Goal: Transaction & Acquisition: Book appointment/travel/reservation

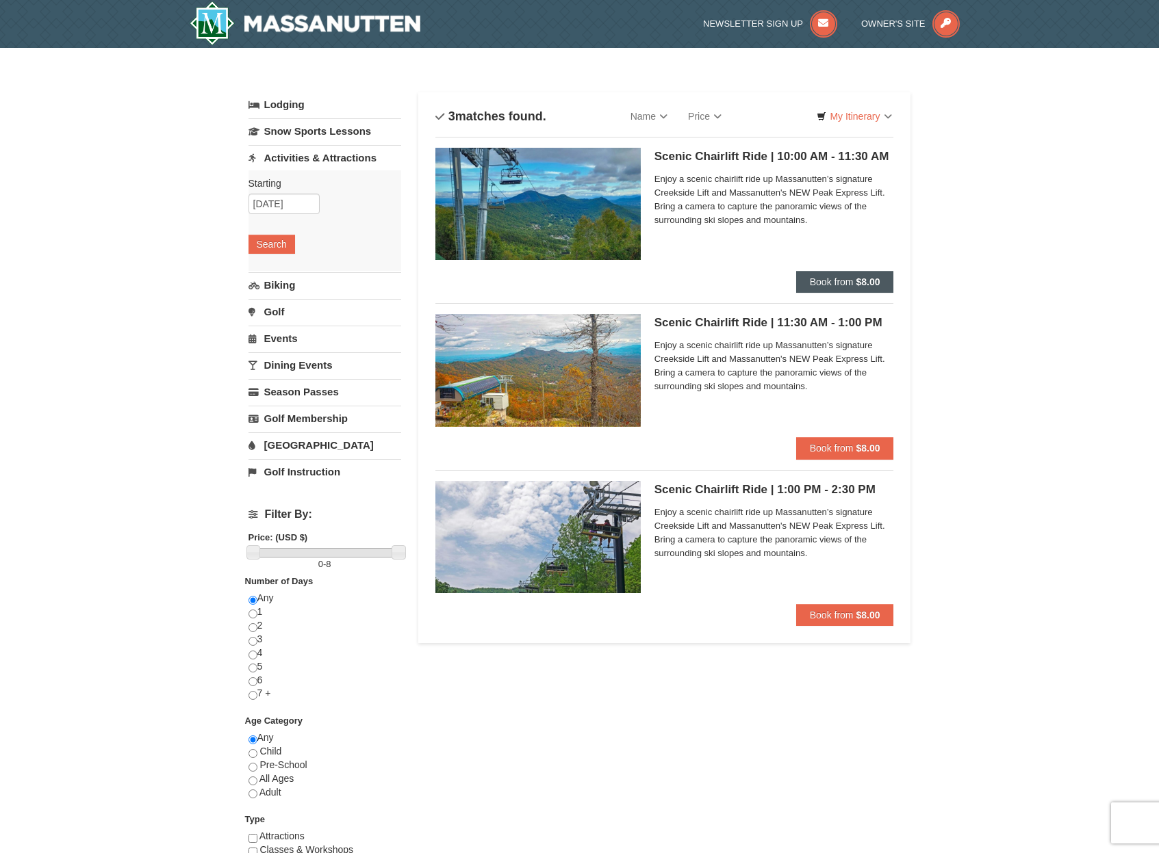
click at [846, 283] on span "Book from" at bounding box center [832, 281] width 44 height 11
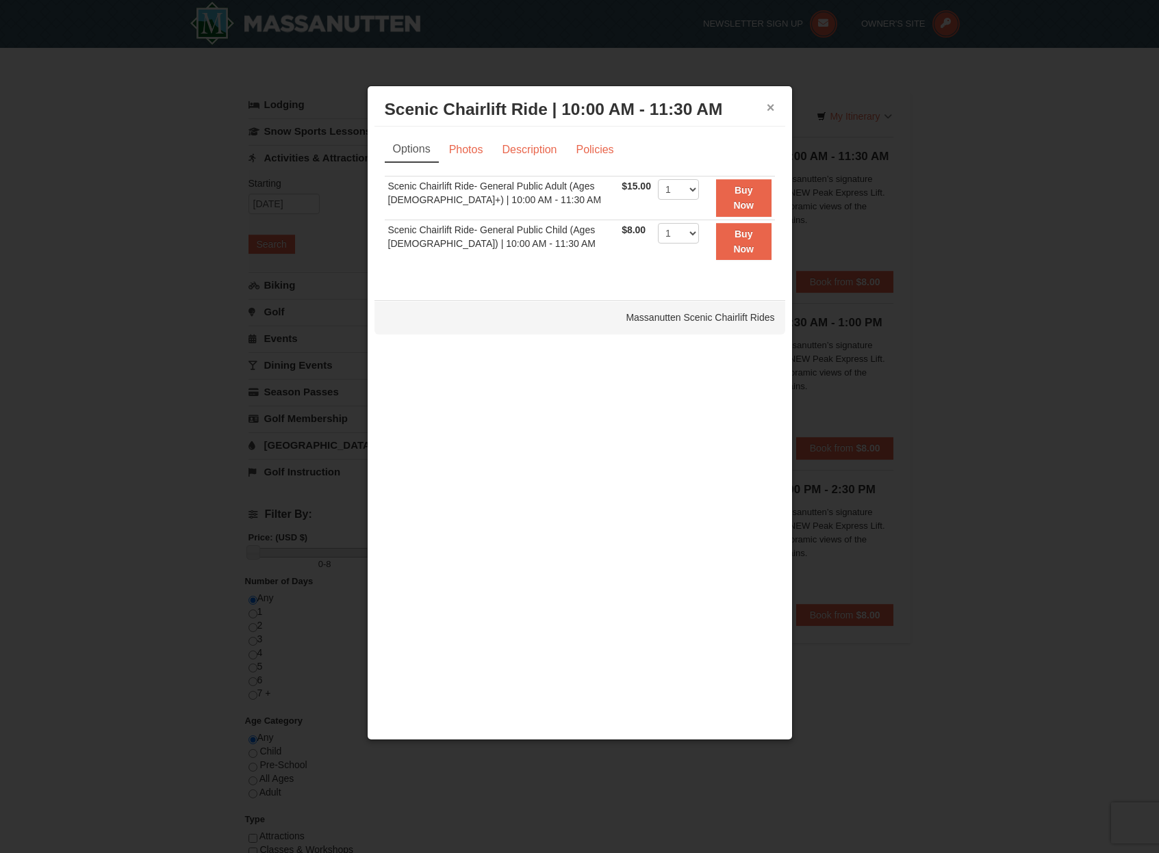
click at [769, 110] on button "×" at bounding box center [770, 108] width 8 height 14
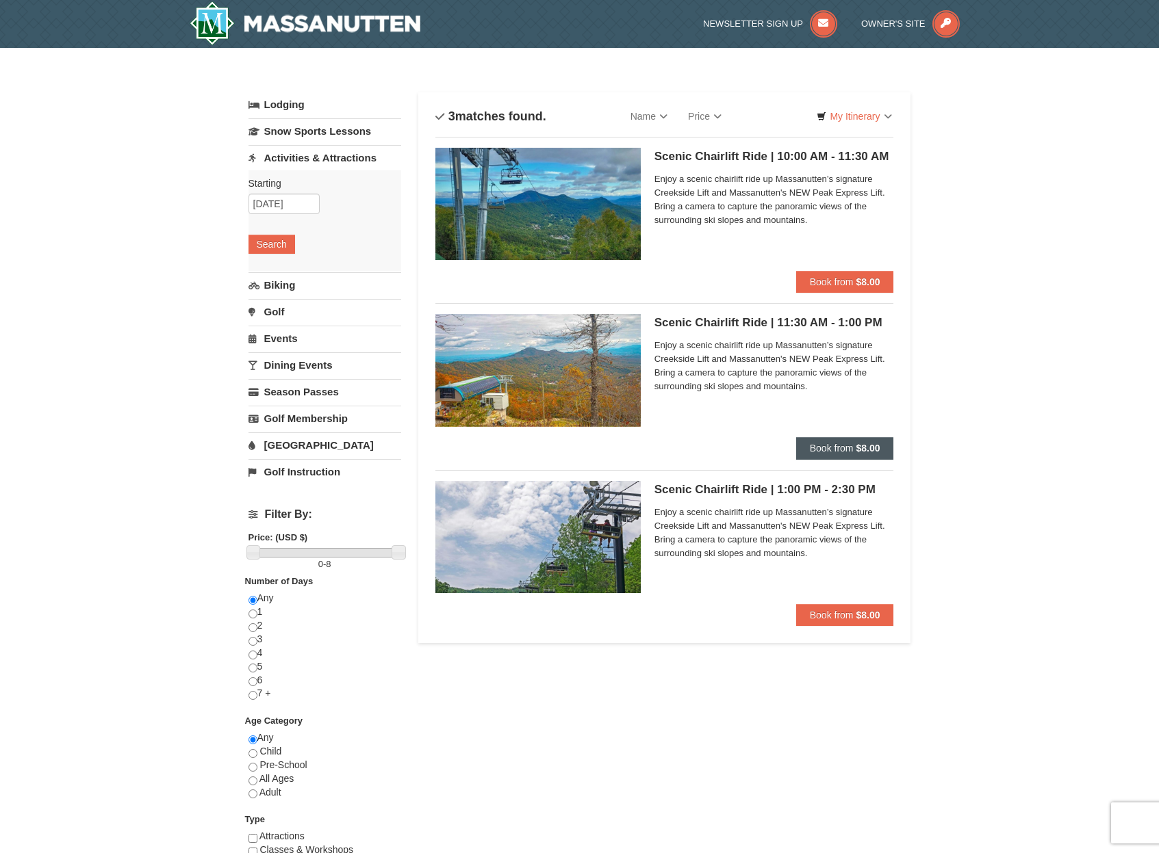
click at [844, 452] on span "Book from" at bounding box center [832, 448] width 44 height 11
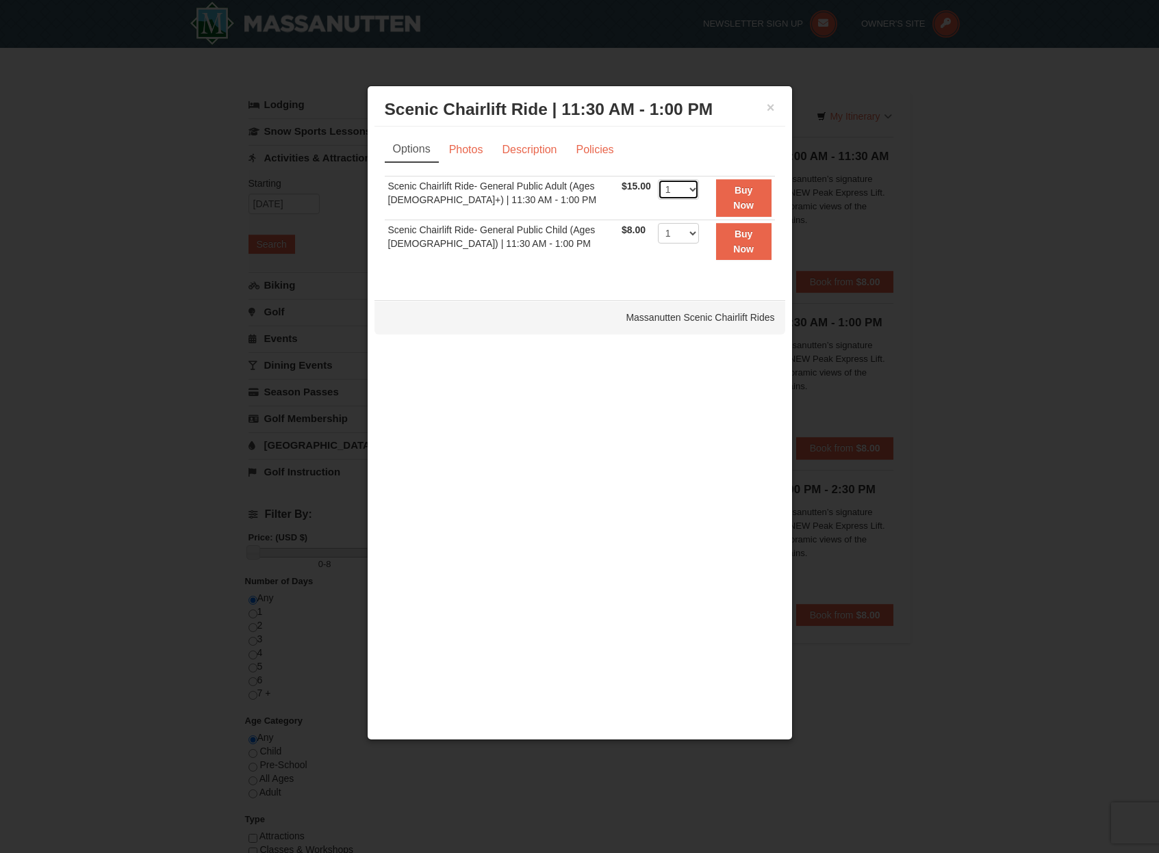
select select "4"
click at [753, 207] on strong "Buy Now" at bounding box center [743, 198] width 21 height 26
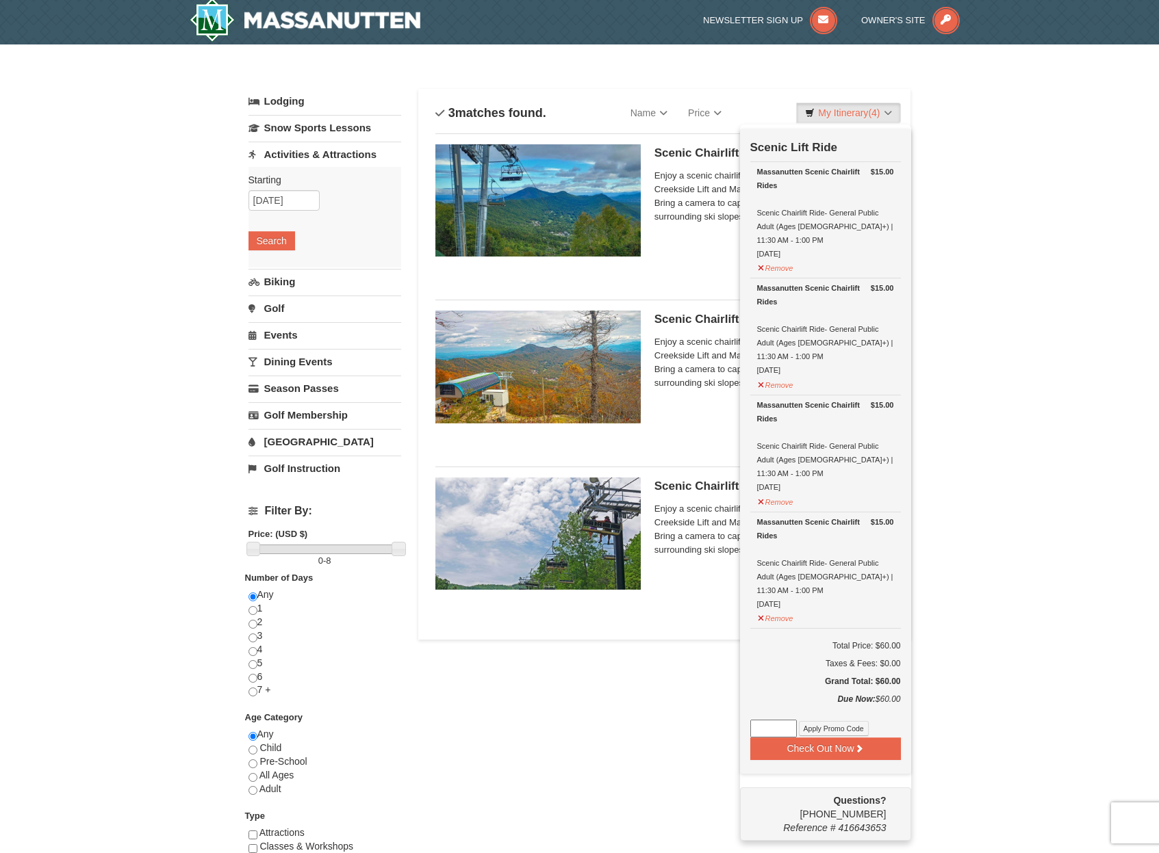
scroll to position [4, 0]
click at [844, 737] on button "Check Out Now" at bounding box center [825, 748] width 151 height 22
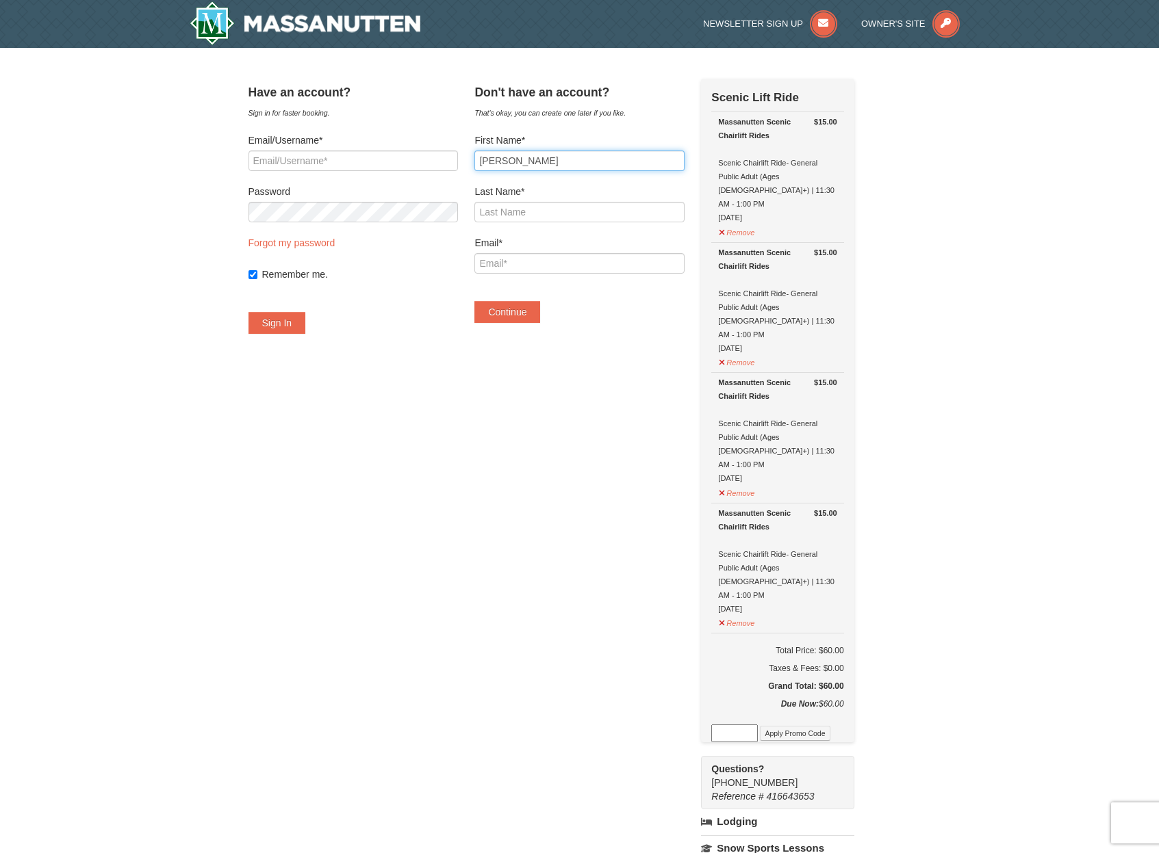
type input "Sergio"
type input "Serna"
type input "ss.onjob@gmail.com"
click at [530, 312] on button "Continue" at bounding box center [507, 312] width 66 height 22
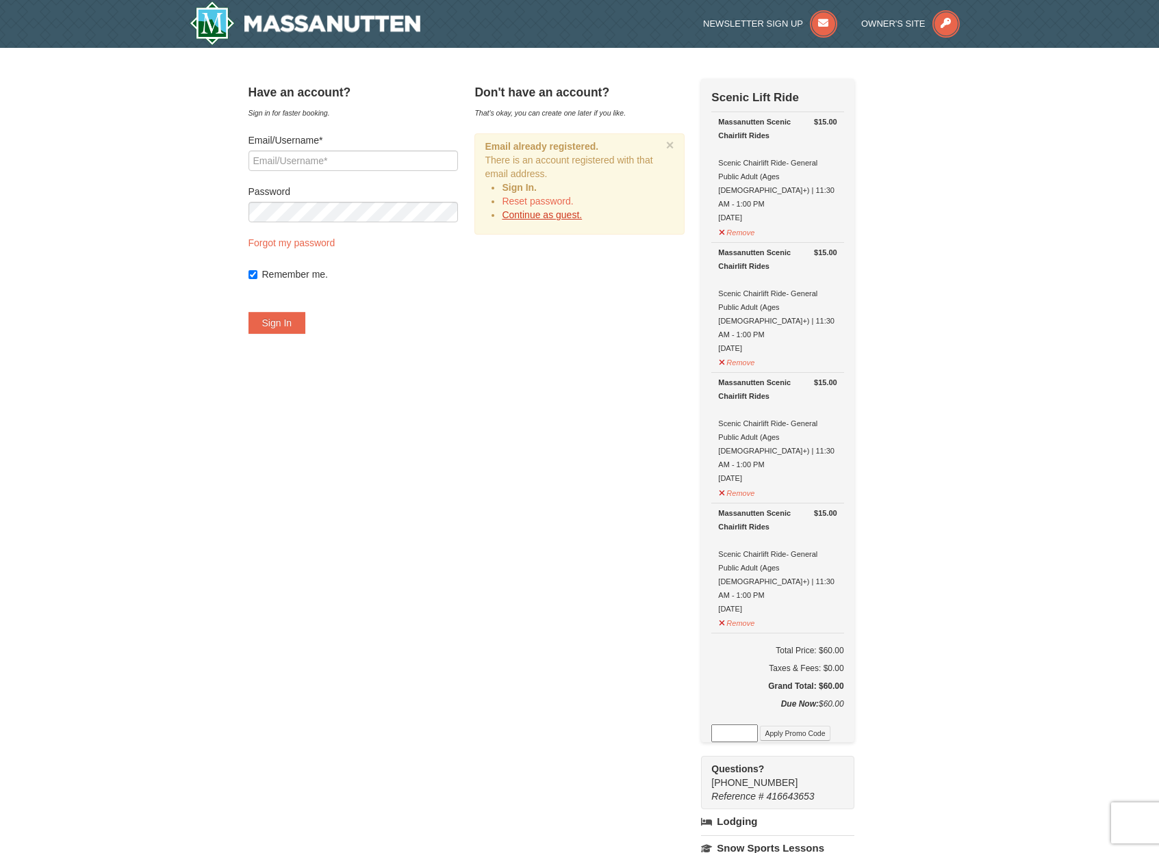
click at [542, 217] on link "Continue as guest." at bounding box center [542, 214] width 80 height 11
type input "ss.onjob@gmail.com"
click at [306, 322] on button "Sign In" at bounding box center [276, 323] width 57 height 22
click at [309, 245] on link "Forgot my password" at bounding box center [291, 242] width 87 height 11
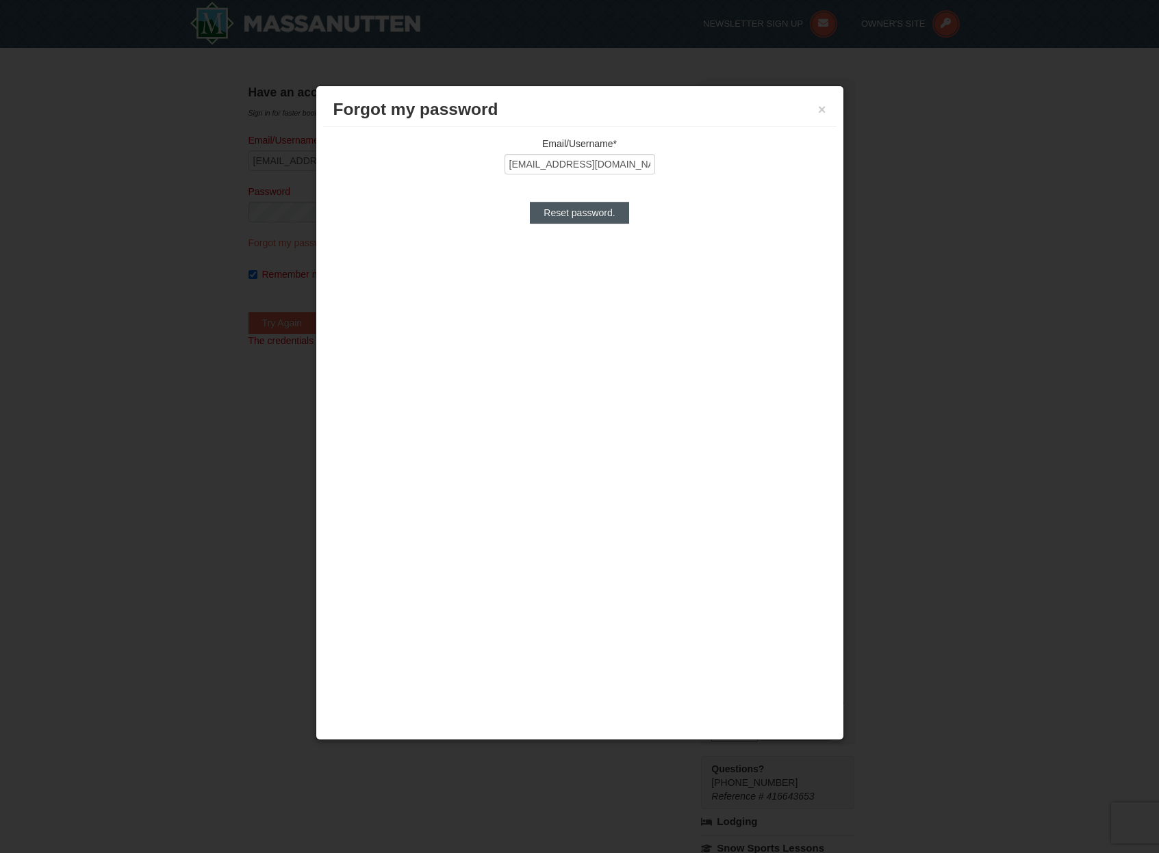
click at [603, 214] on input "Reset password." at bounding box center [579, 213] width 99 height 22
type input "Processing..."
type input "ss.onjob@gmail.com"
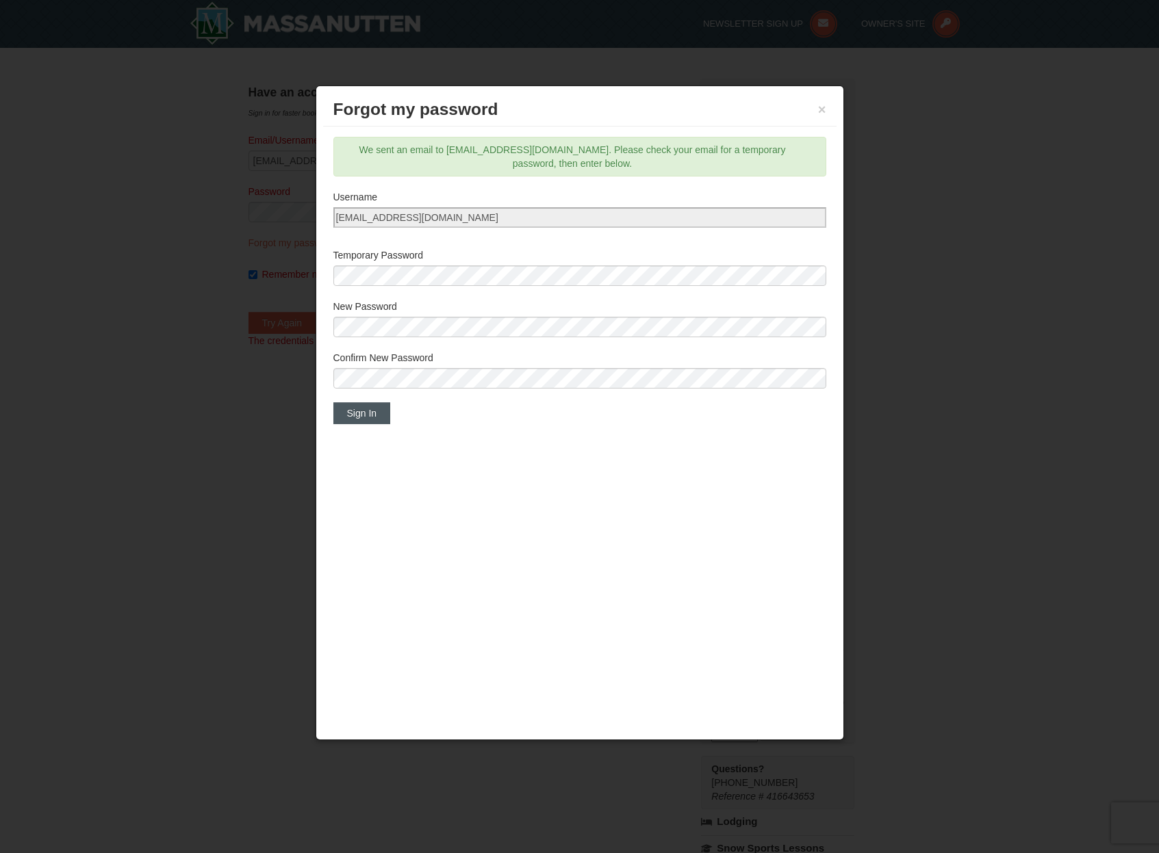
click at [380, 410] on button "Sign In" at bounding box center [361, 413] width 57 height 22
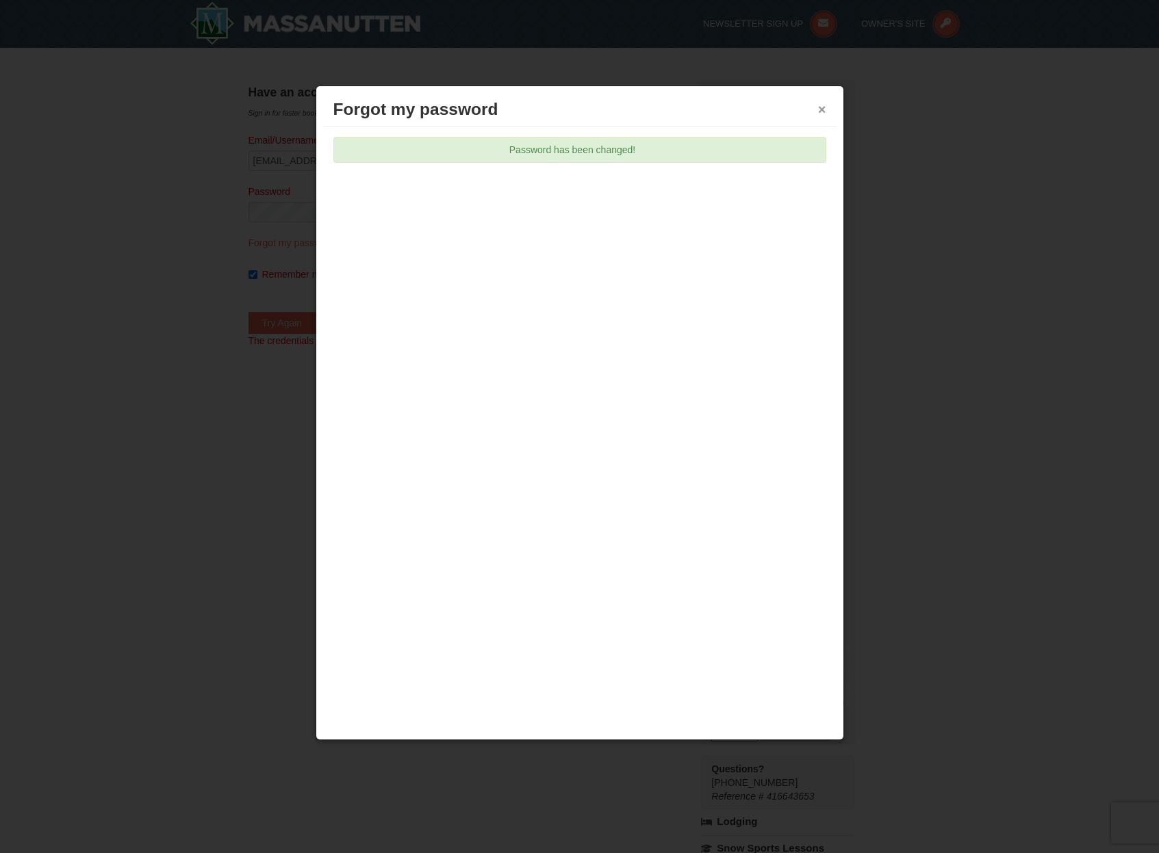
click at [824, 114] on button "×" at bounding box center [822, 110] width 8 height 14
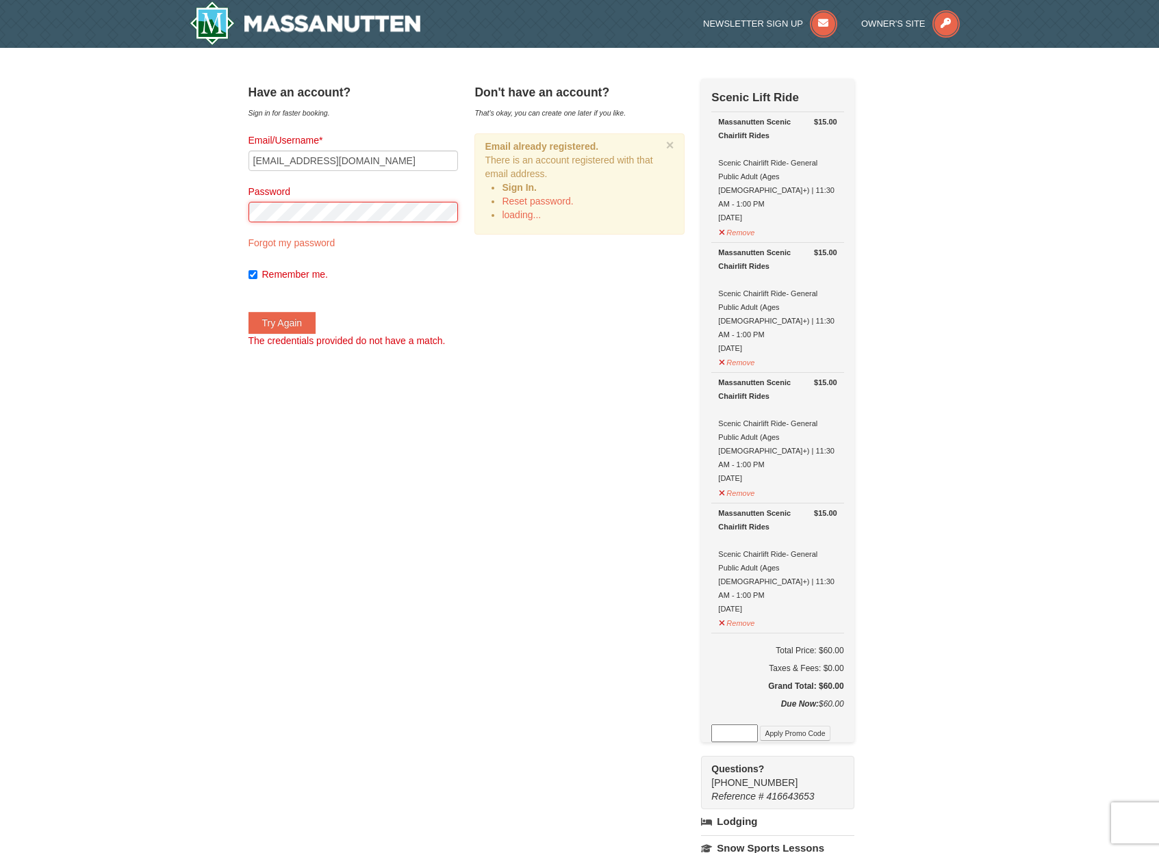
click at [207, 209] on div "× Have an account? Sign in for faster booking. Email/Username* ss.onjob@gmail.c…" at bounding box center [579, 597] width 1159 height 1098
click at [311, 326] on button "Try Again" at bounding box center [282, 323] width 68 height 22
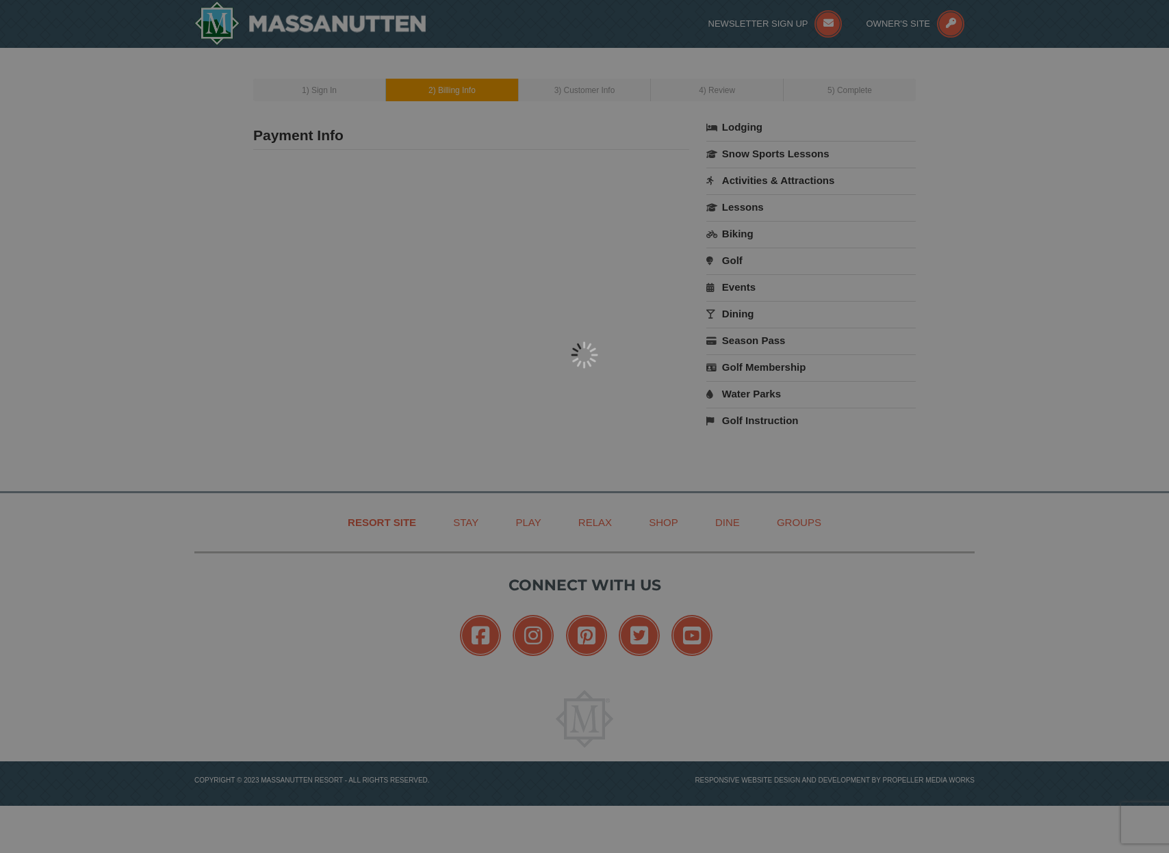
type input "[PERSON_NAME]"
type input "[EMAIL_ADDRESS][DOMAIN_NAME]"
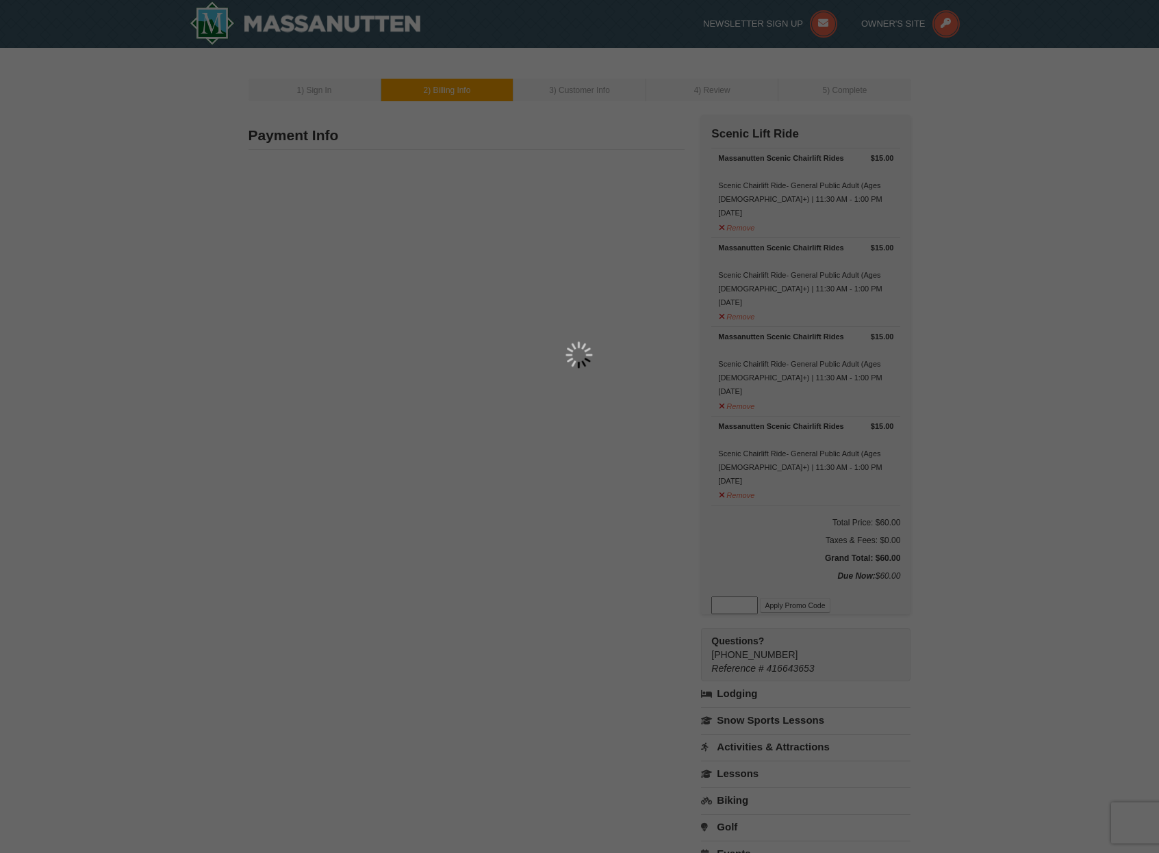
type input "[PERSON_NAME]"
type input "2151 Mintsprings rd"
type input "Harrisonburg"
type input "22801"
type input "540"
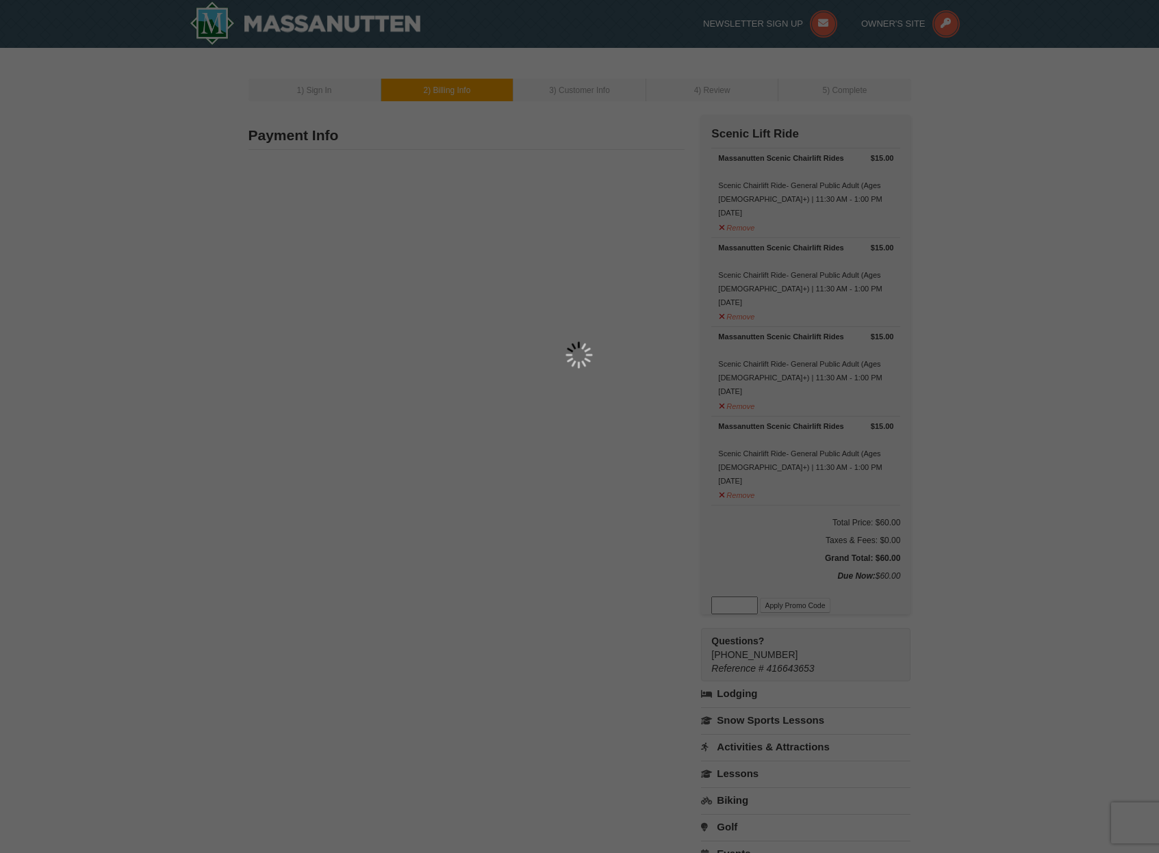
type input "383"
type input "0396"
type input "Ss.onjob@gmail.com"
select select "VA"
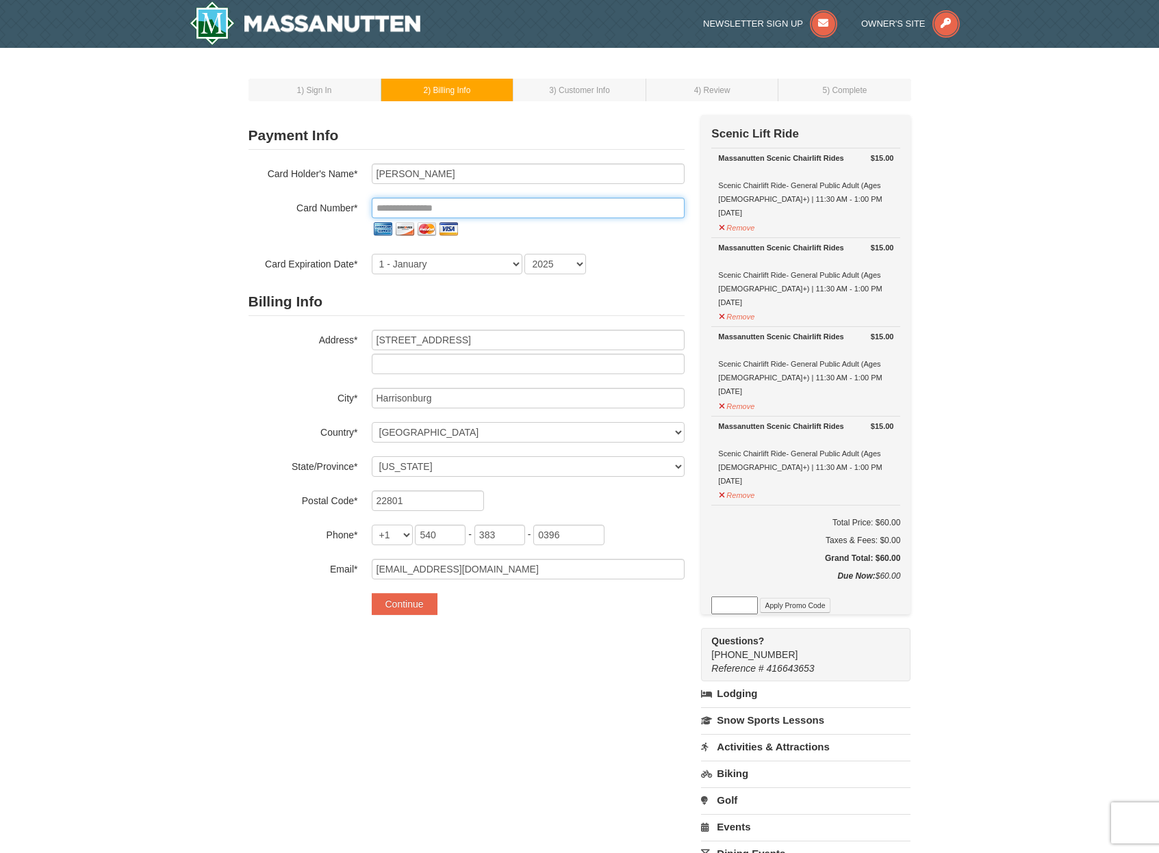
click at [514, 208] on input "tel" at bounding box center [528, 208] width 313 height 21
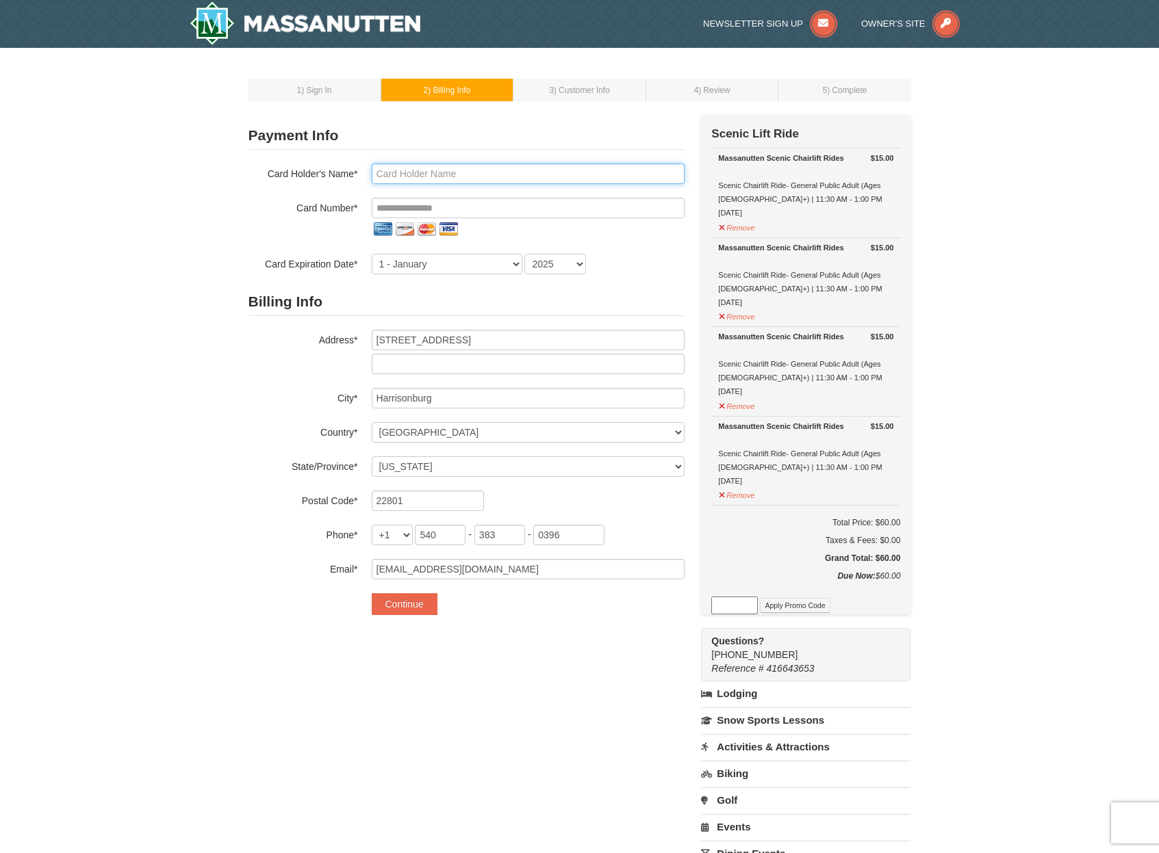
type input "Sergio R Serna"
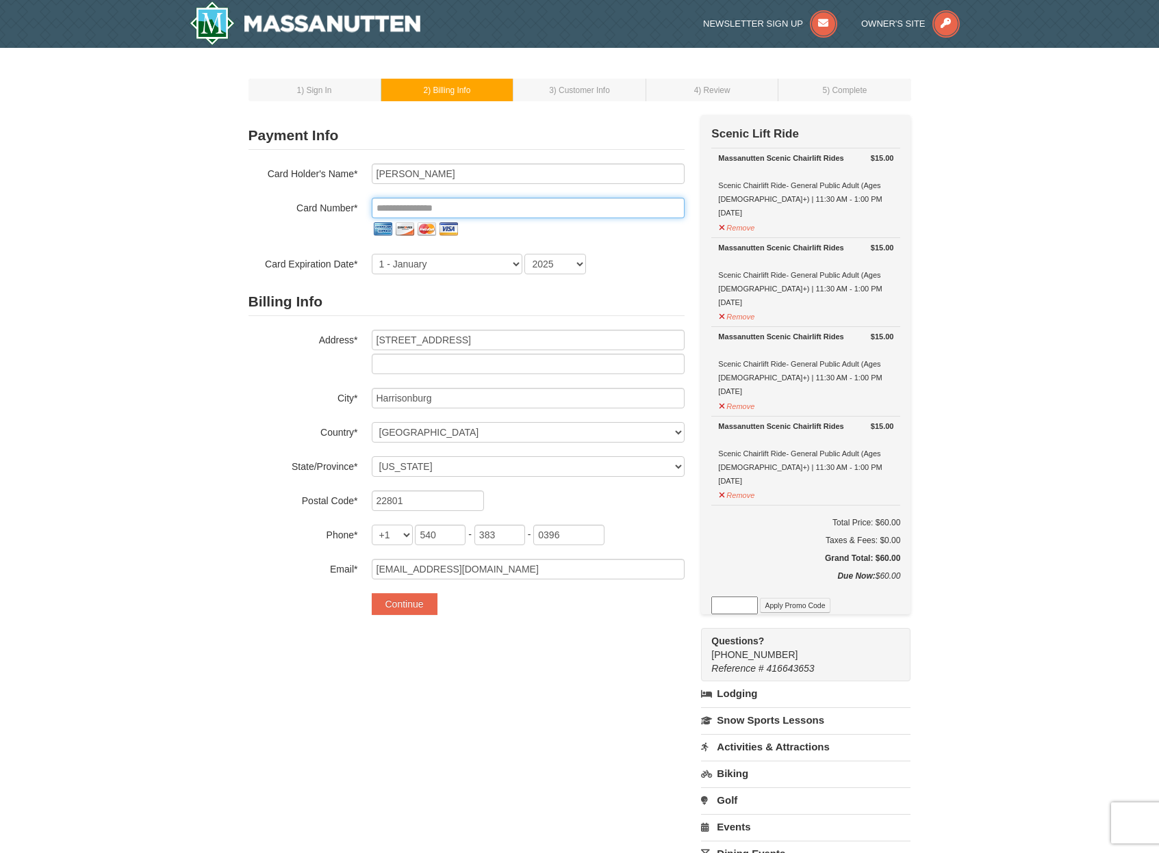
type input "**********"
select select "9"
select select "2026"
click at [416, 605] on button "Continue" at bounding box center [405, 604] width 66 height 22
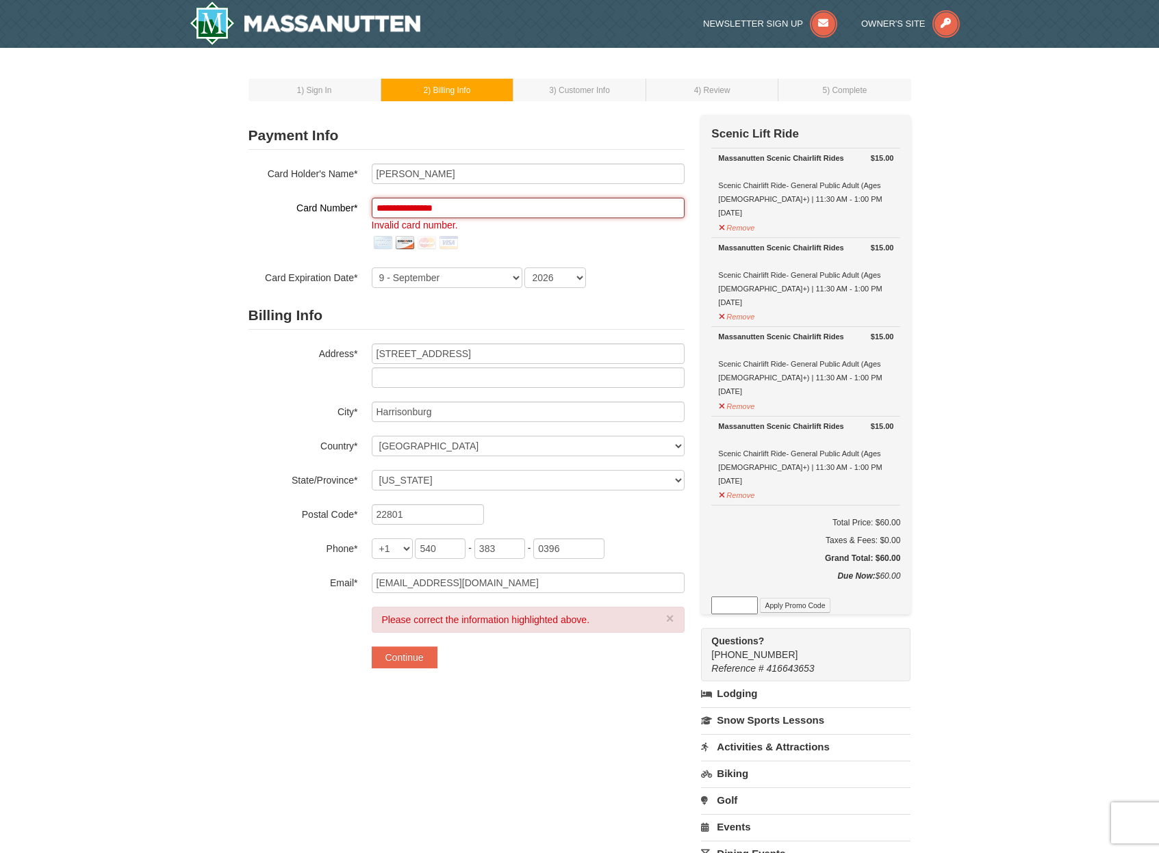
drag, startPoint x: 476, startPoint y: 208, endPoint x: 341, endPoint y: 213, distance: 134.9
click at [341, 213] on div "**********" at bounding box center [466, 226] width 436 height 56
drag, startPoint x: 485, startPoint y: 201, endPoint x: 337, endPoint y: 212, distance: 148.2
click at [340, 212] on div "**********" at bounding box center [466, 226] width 436 height 56
drag, startPoint x: 526, startPoint y: 210, endPoint x: 335, endPoint y: 209, distance: 191.6
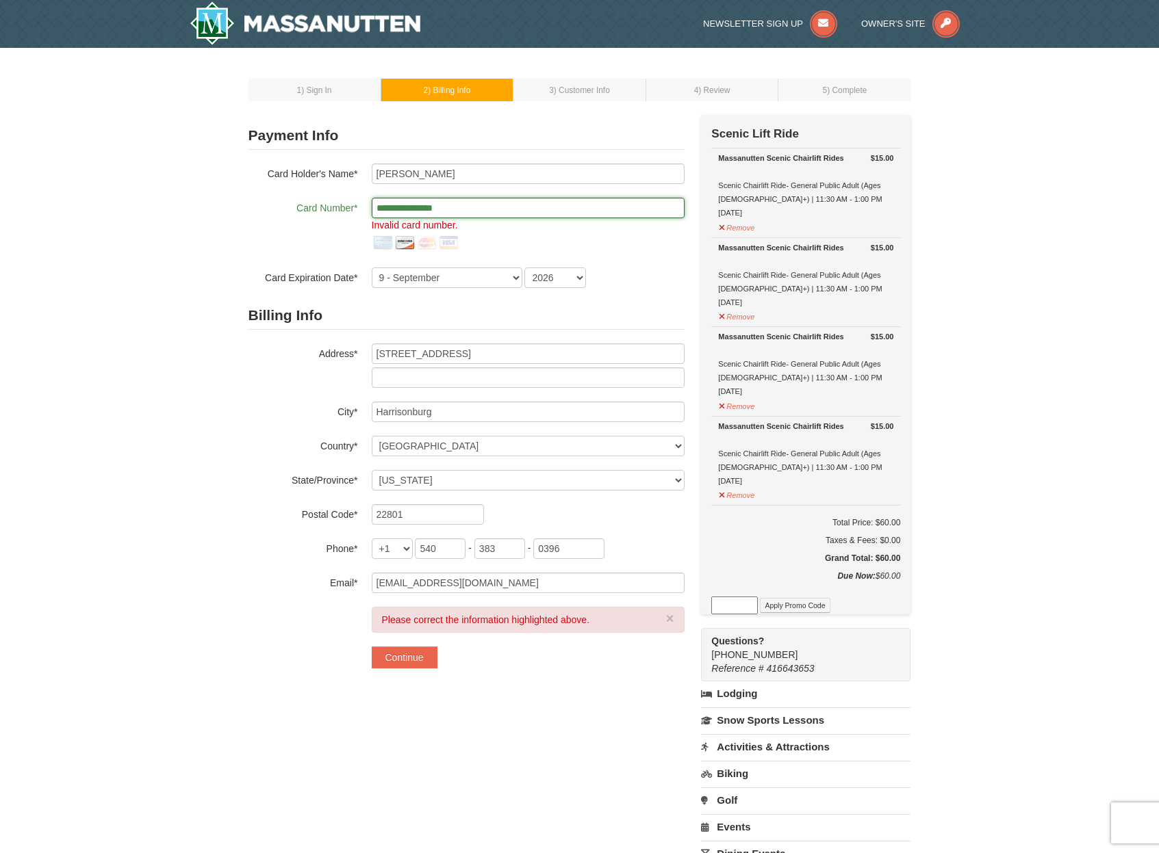
click at [335, 209] on div "**********" at bounding box center [466, 226] width 436 height 56
type input "**********"
select select "4"
select select "2029"
click at [404, 664] on button "Continue" at bounding box center [405, 658] width 66 height 22
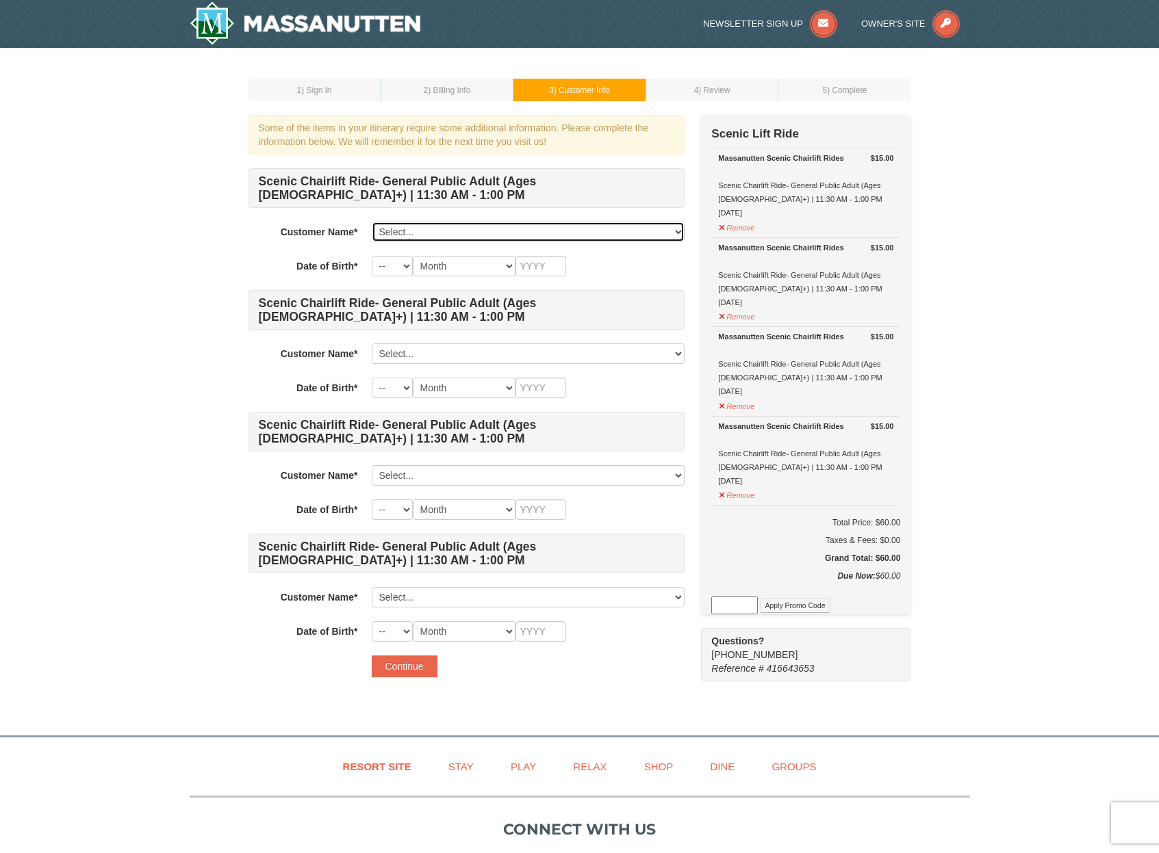
select select "16937017"
select select "14"
select select "03"
click at [534, 270] on input "text" at bounding box center [540, 266] width 51 height 21
type input "1982"
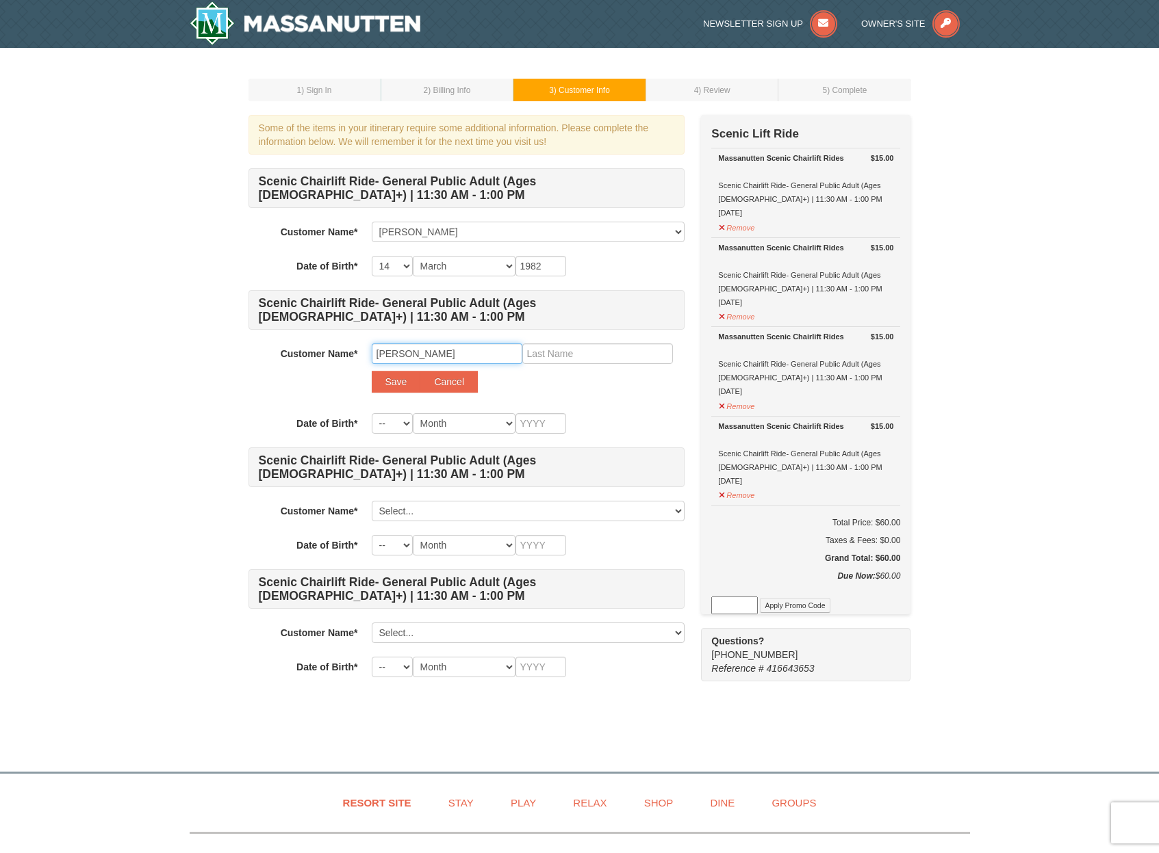
drag, startPoint x: 415, startPoint y: 353, endPoint x: 462, endPoint y: 351, distance: 47.3
click at [462, 351] on input "Carolina Gonzales" at bounding box center [447, 354] width 151 height 21
type input "Carolina"
type input "Gonzales"
select select "23"
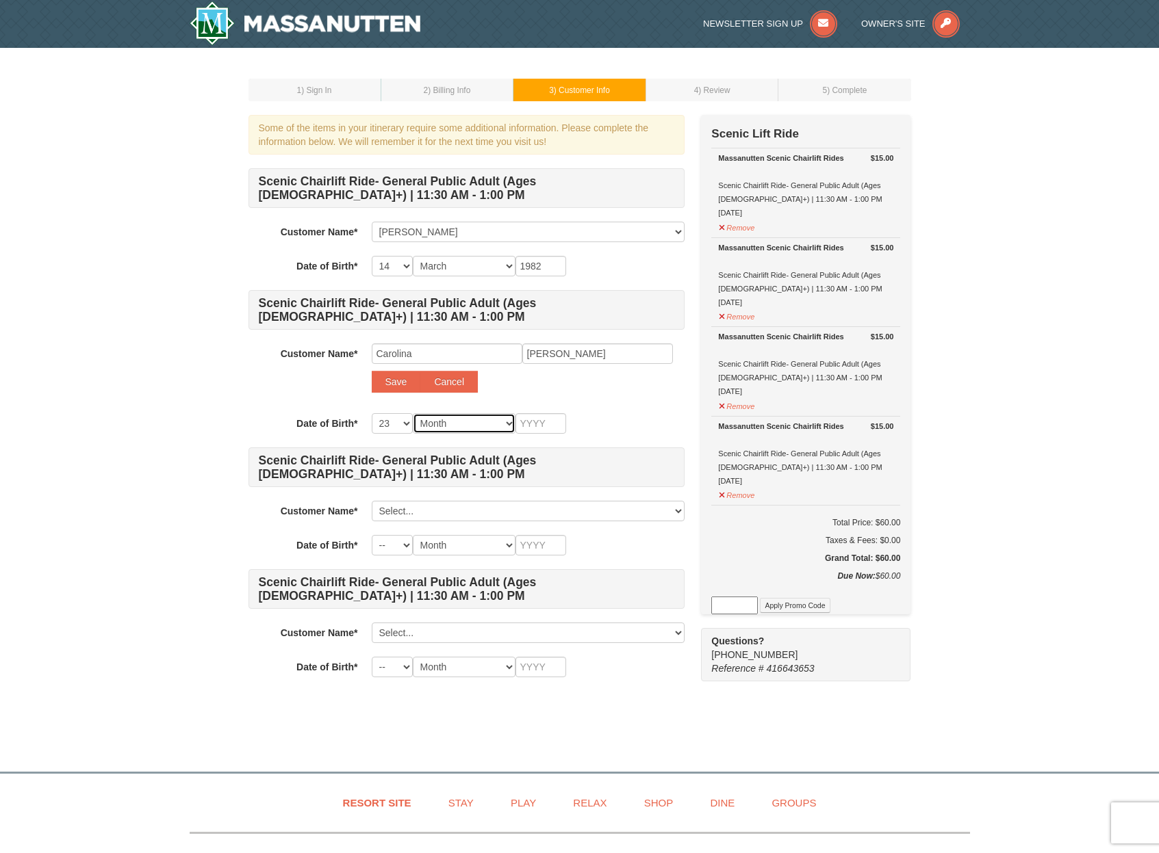
select select "02"
click at [534, 425] on input "text" at bounding box center [540, 423] width 51 height 21
type input "1987"
select select
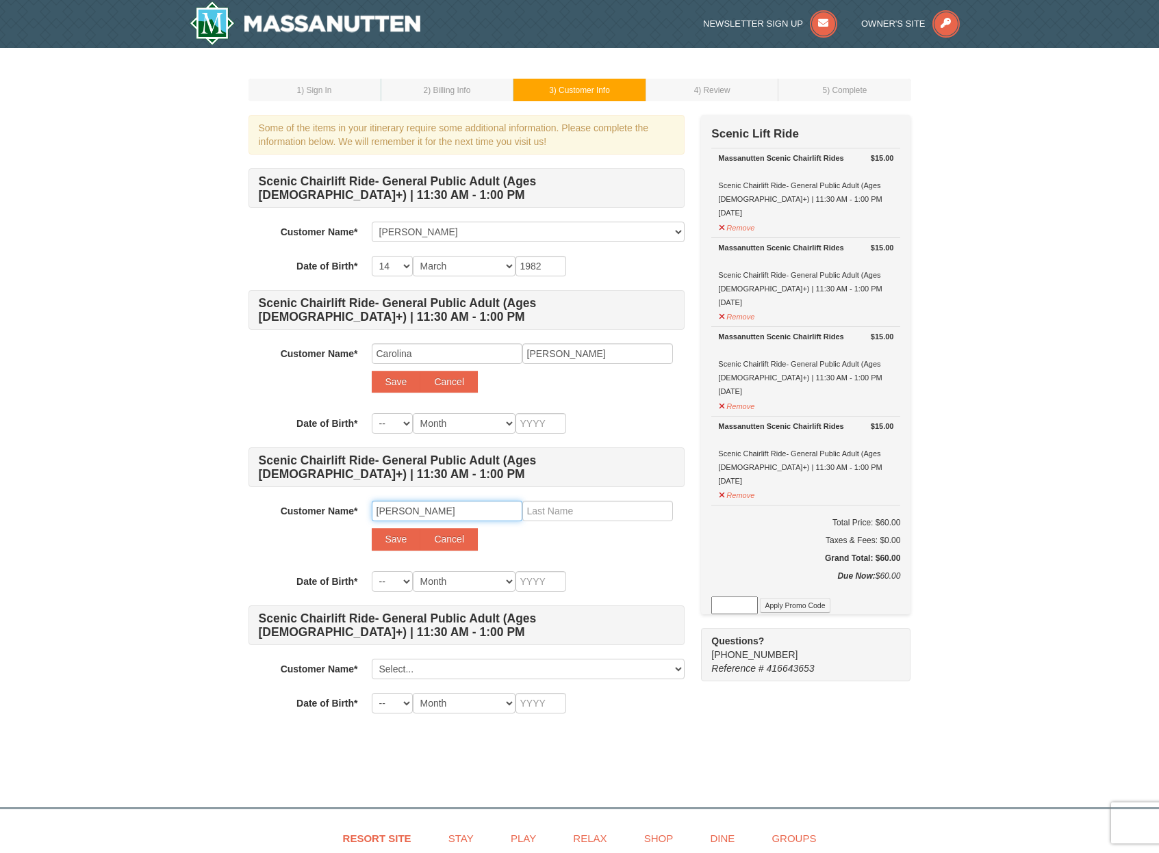
drag, startPoint x: 411, startPoint y: 513, endPoint x: 488, endPoint y: 511, distance: 76.7
click at [488, 511] on input "Enrique serna" at bounding box center [447, 511] width 151 height 21
drag, startPoint x: 424, startPoint y: 512, endPoint x: 599, endPoint y: 510, distance: 175.9
click at [599, 510] on div "Enrique serna Save Cancel" at bounding box center [528, 525] width 313 height 49
drag, startPoint x: 411, startPoint y: 511, endPoint x: 477, endPoint y: 509, distance: 66.4
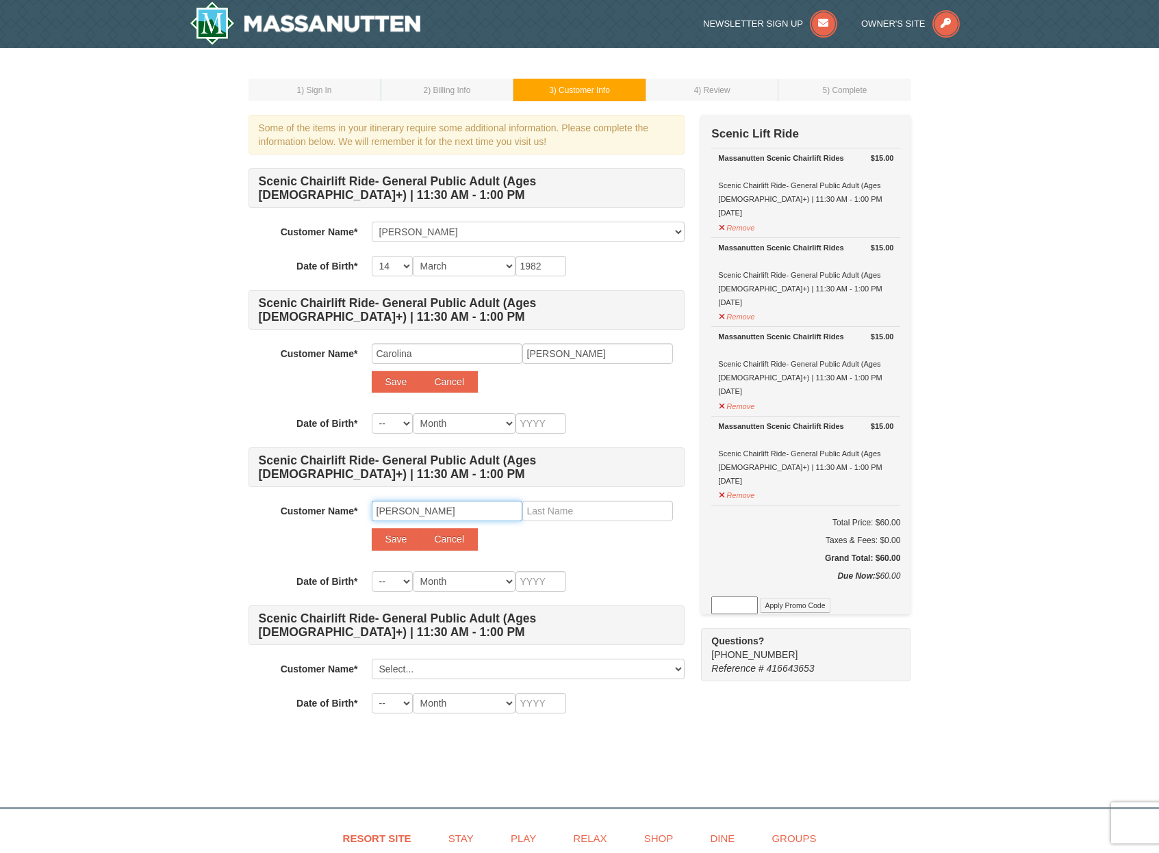
click at [477, 509] on input "Enrique serna" at bounding box center [447, 511] width 151 height 21
type input "Enrique"
type input "serna"
select select "09"
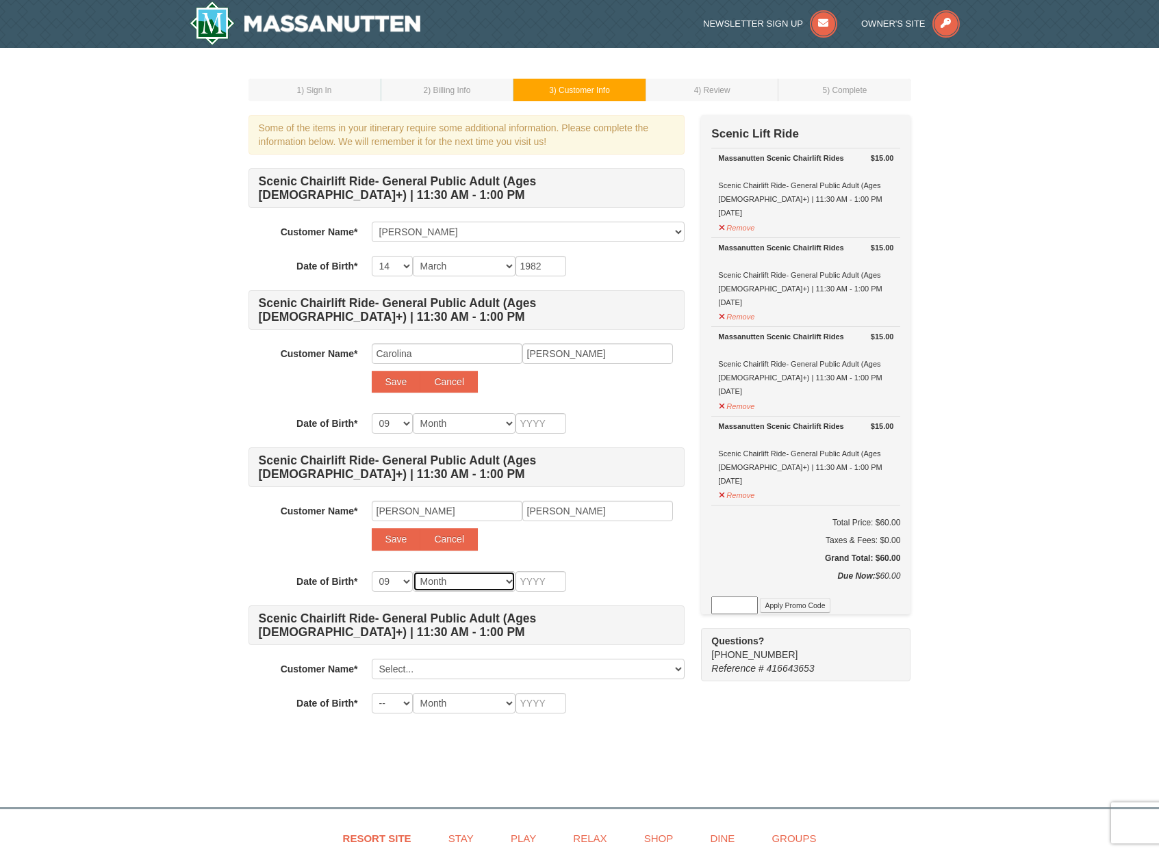
select select "10"
click at [543, 580] on input "text" at bounding box center [540, 581] width 51 height 21
type input "1"
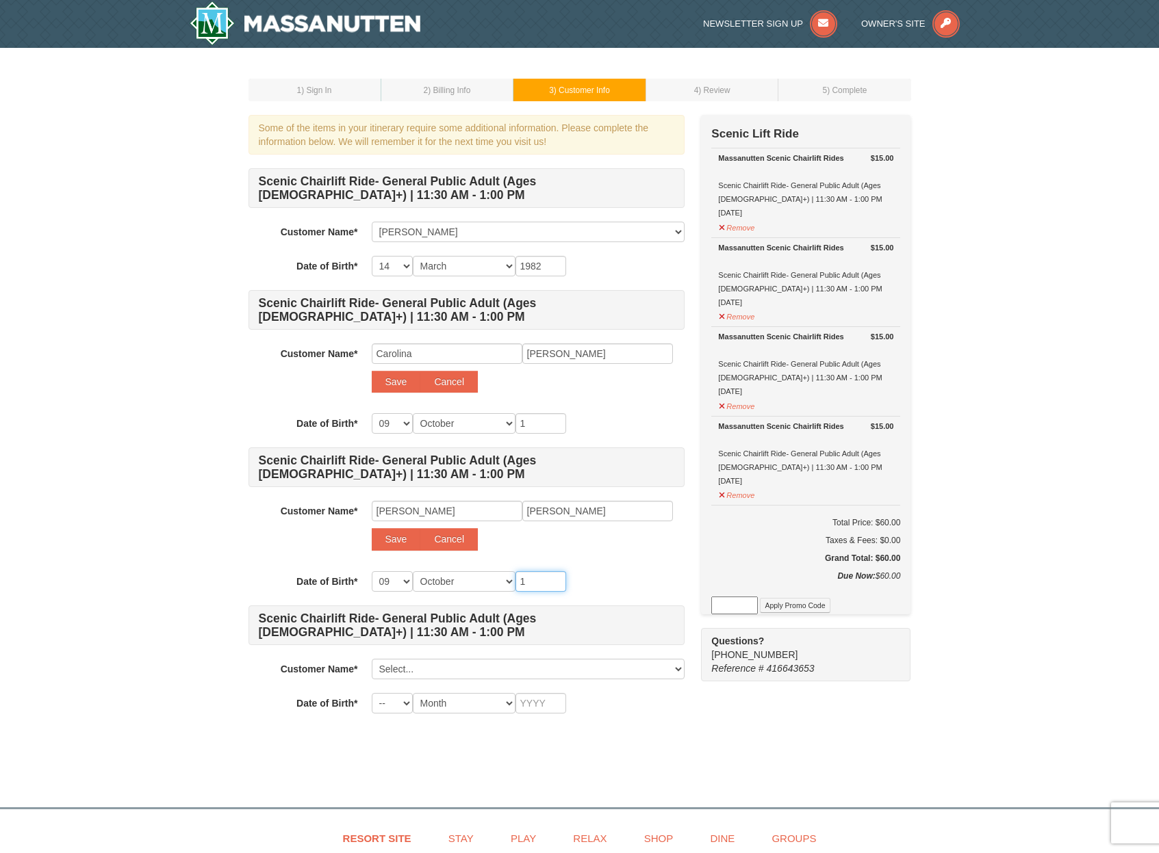
type input "19"
type input "199"
type input "1990"
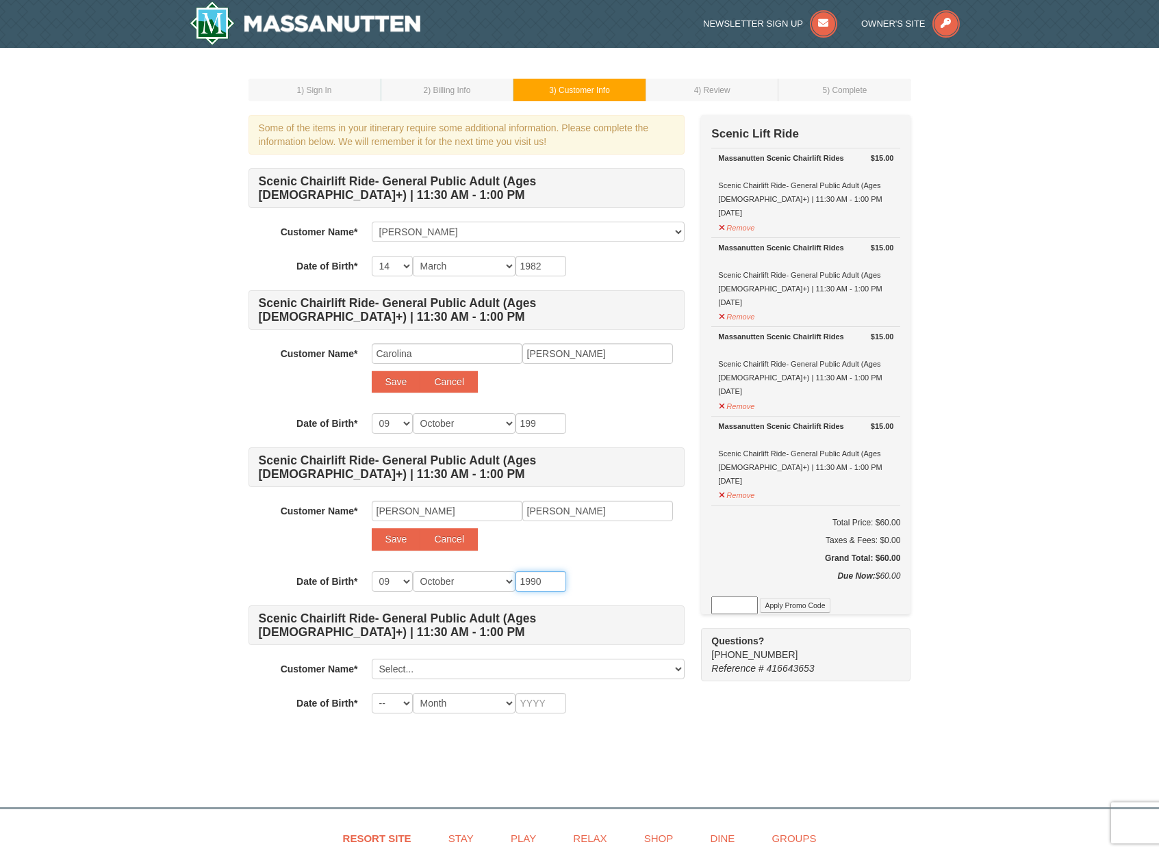
type input "1990"
drag, startPoint x: 546, startPoint y: 426, endPoint x: 519, endPoint y: 427, distance: 26.7
click at [529, 427] on input "1990" at bounding box center [540, 423] width 51 height 21
type input "1987"
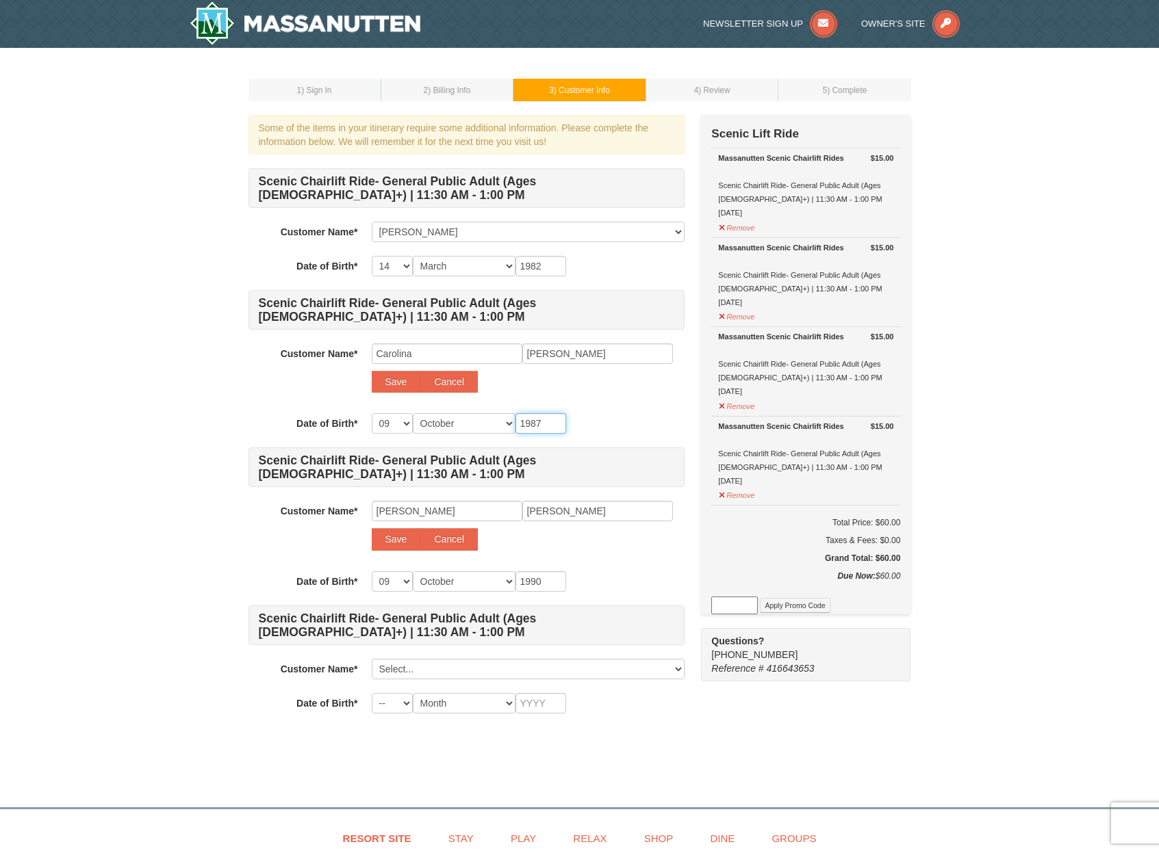
type input "1987"
click at [396, 382] on button "Save" at bounding box center [396, 382] width 49 height 22
select select
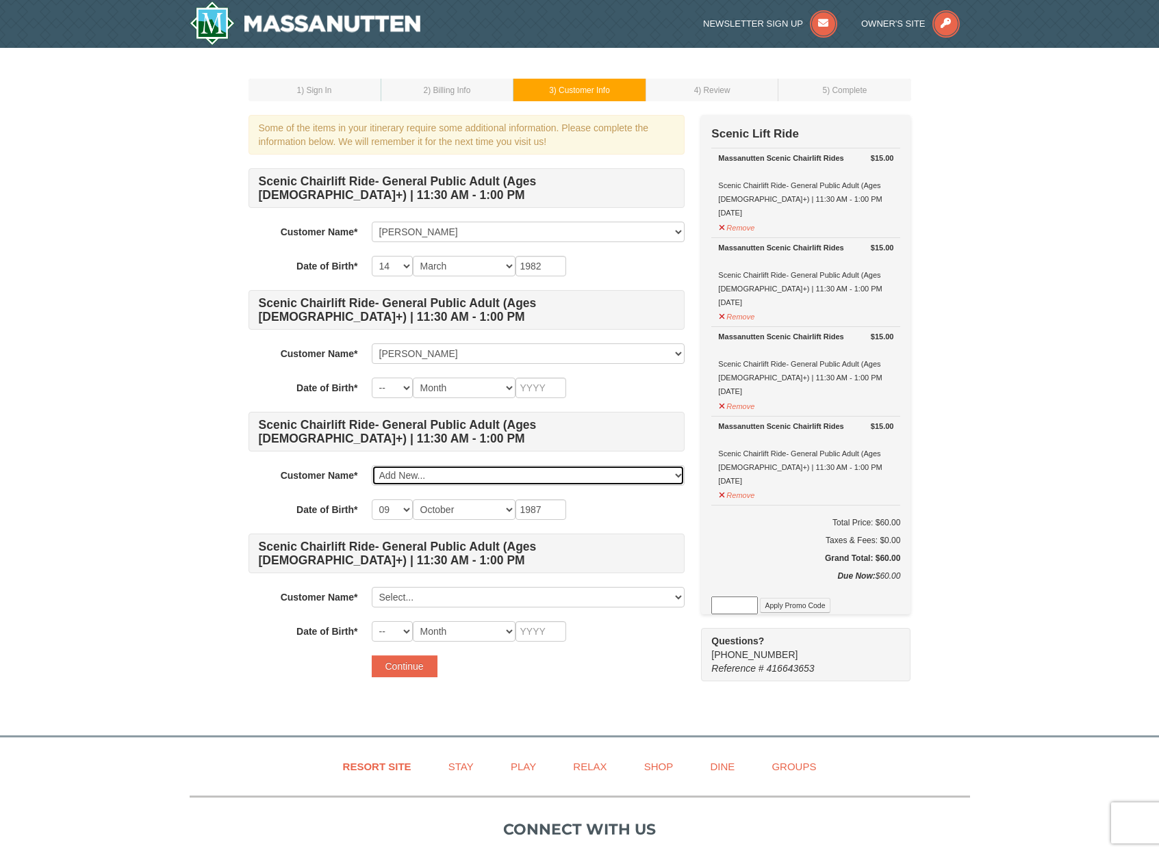
select select
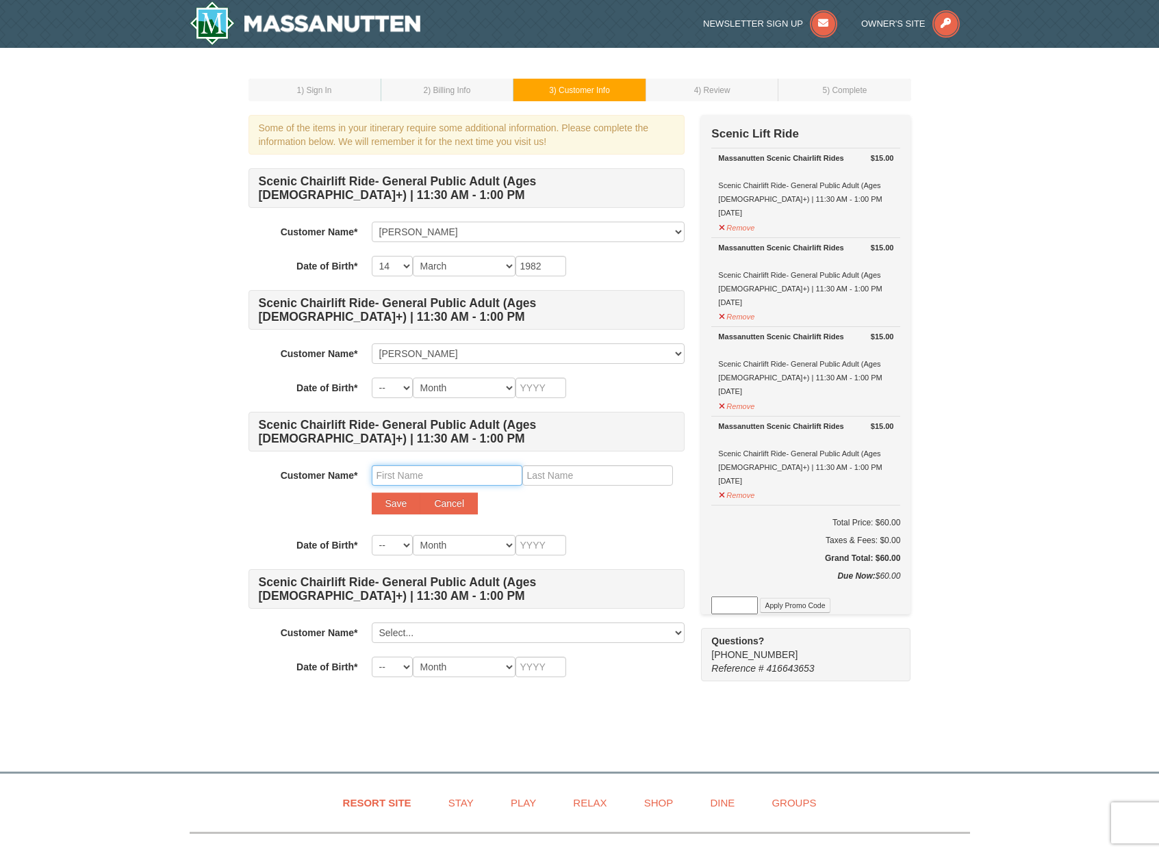
click at [444, 472] on input "text" at bounding box center [447, 475] width 151 height 21
type input "Enrique"
type input "Serna"
select select "09"
select select "10"
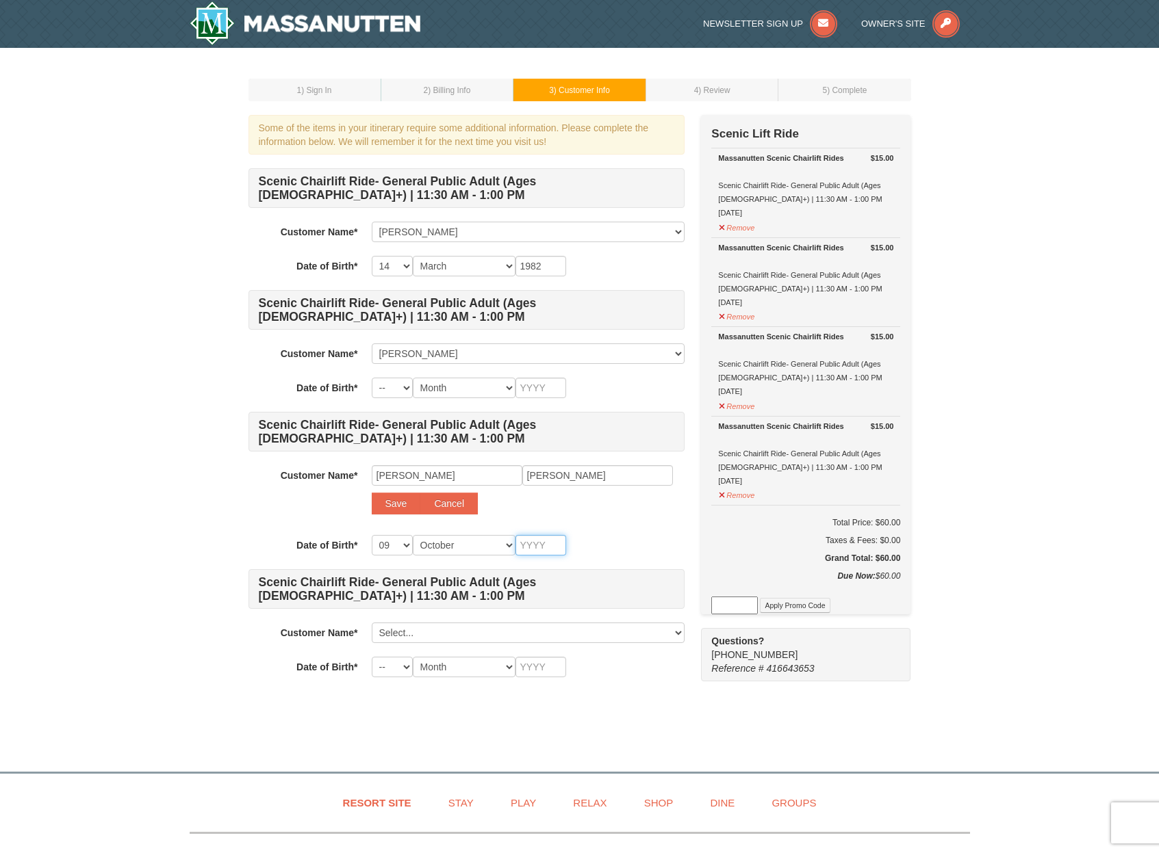
click at [543, 542] on input "text" at bounding box center [540, 545] width 51 height 21
type input "1990"
click at [401, 506] on button "Save" at bounding box center [396, 504] width 49 height 22
select select
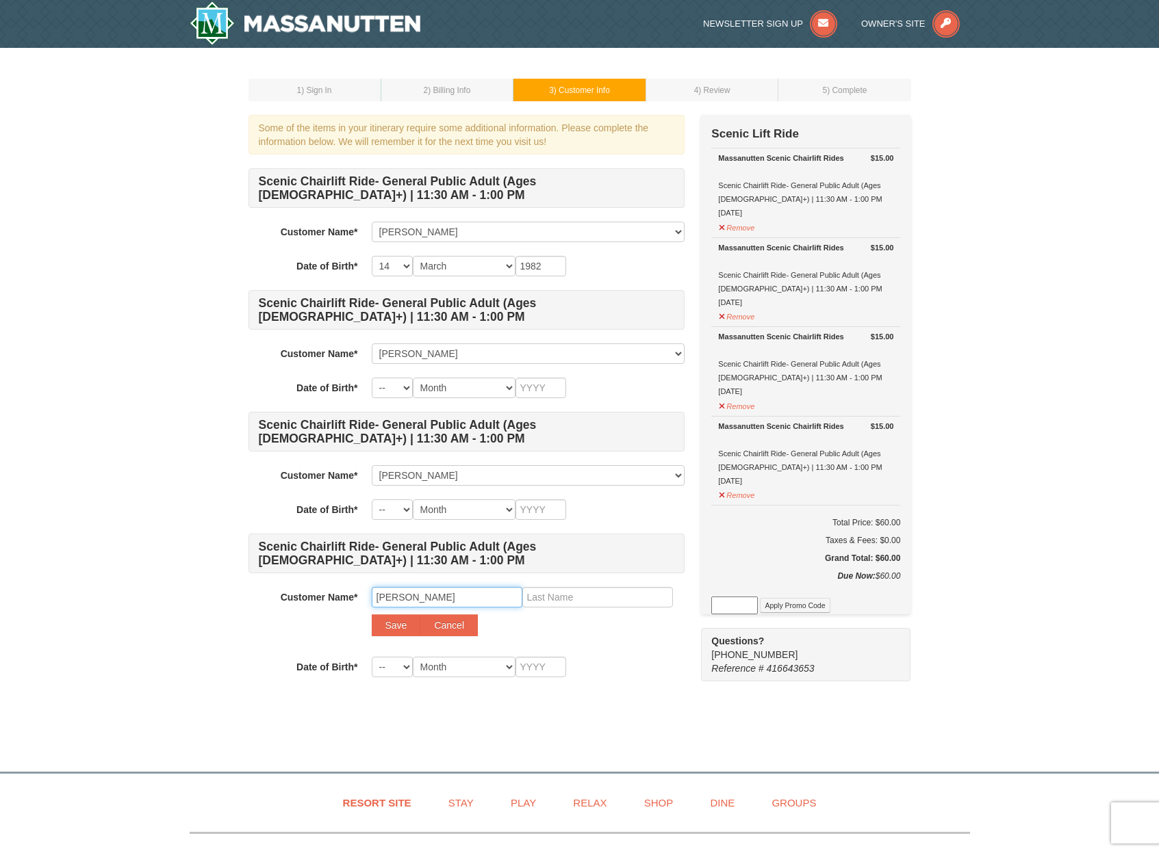
type input "Karla"
type input "Nava"
click at [396, 630] on button "Save" at bounding box center [396, 625] width 49 height 22
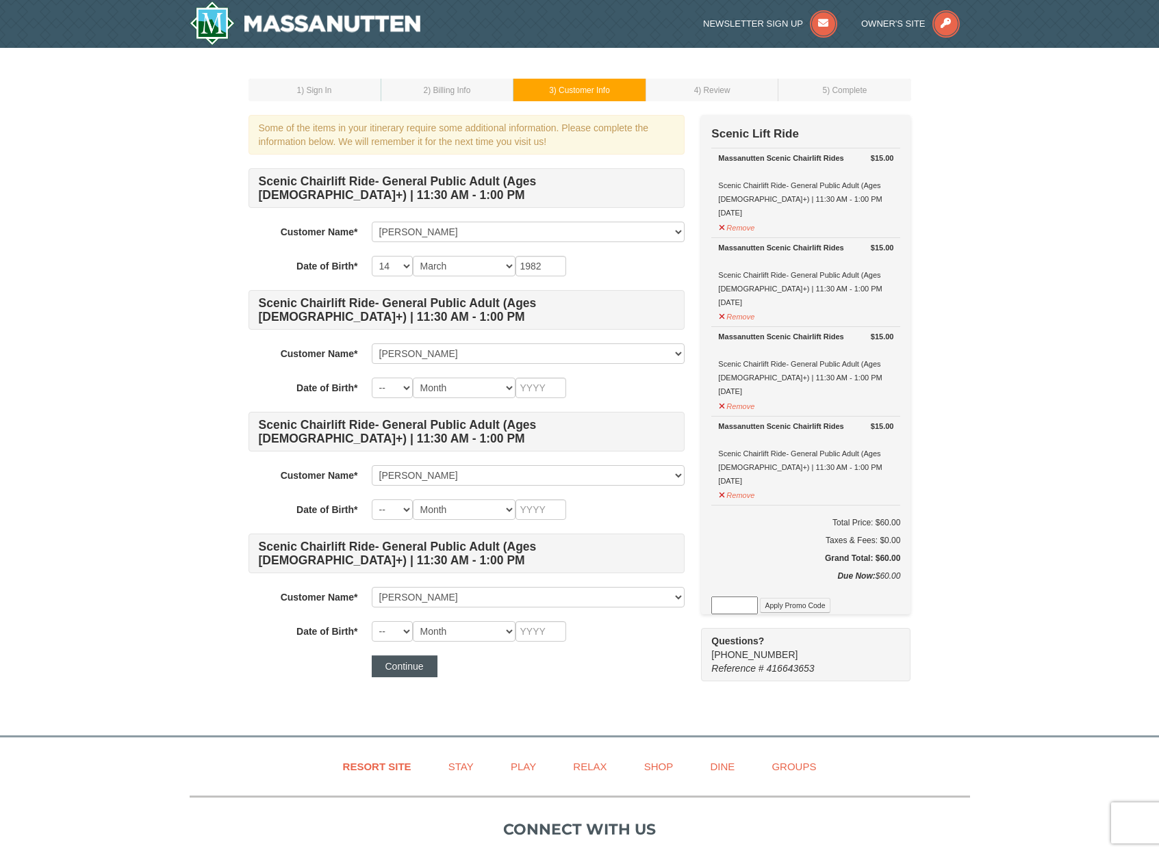
click at [416, 665] on button "Continue" at bounding box center [405, 667] width 66 height 22
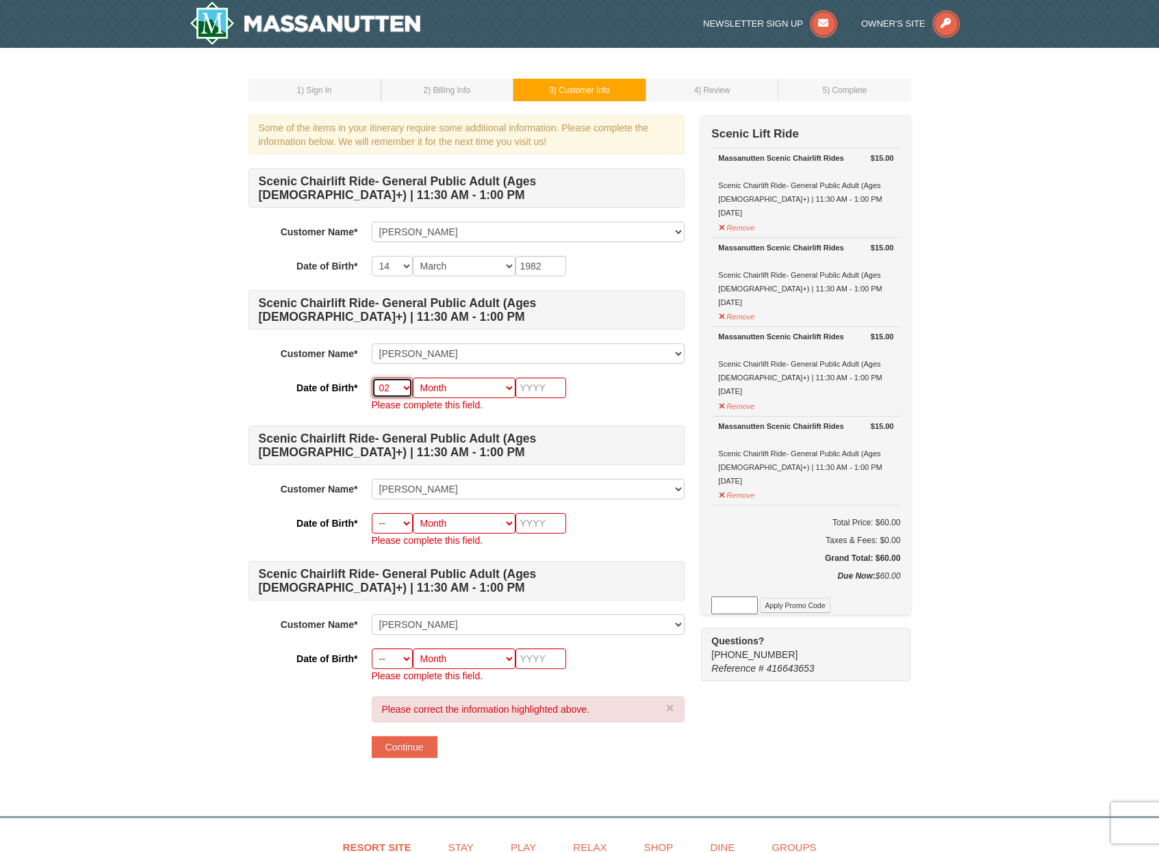
select select "23"
select select "02"
click at [541, 393] on input "text" at bounding box center [540, 388] width 51 height 21
type input "1987"
select select "09"
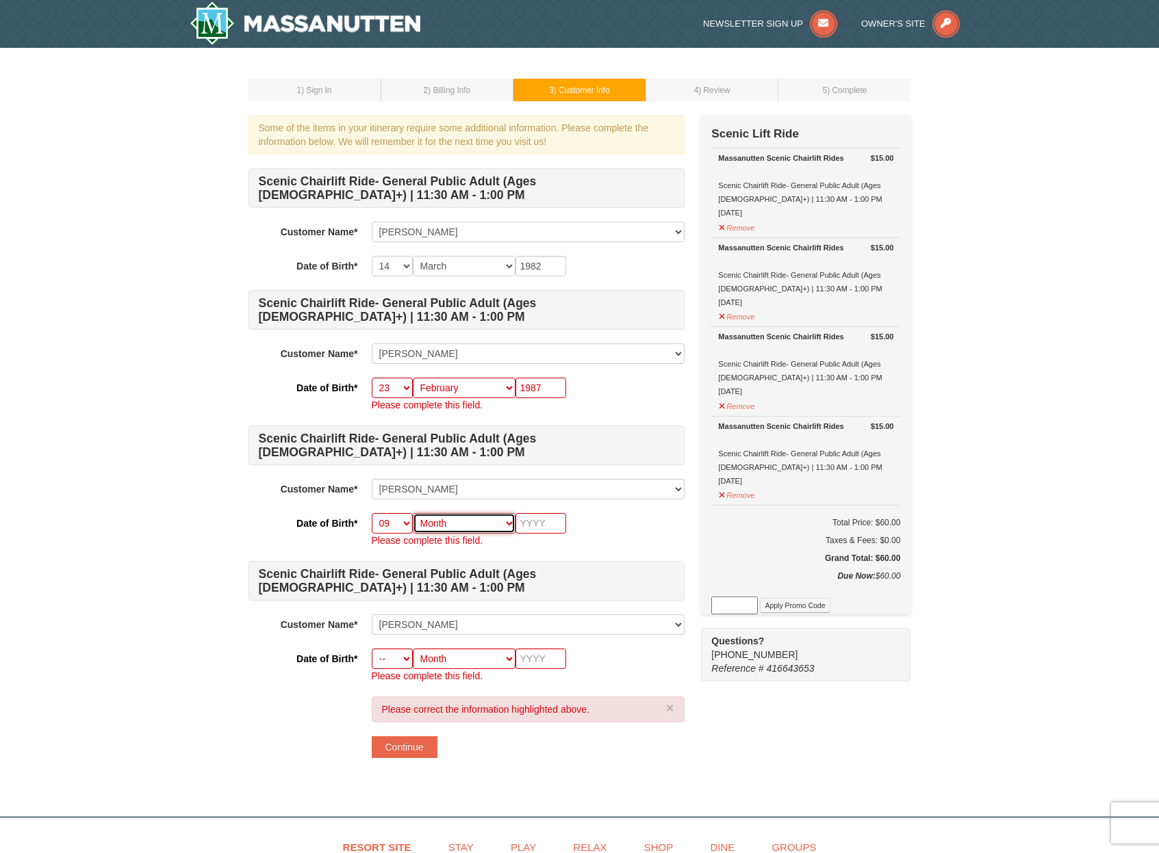
select select "10"
click at [553, 520] on input "text" at bounding box center [540, 523] width 51 height 21
type input "1"
type input "1990"
select select "04"
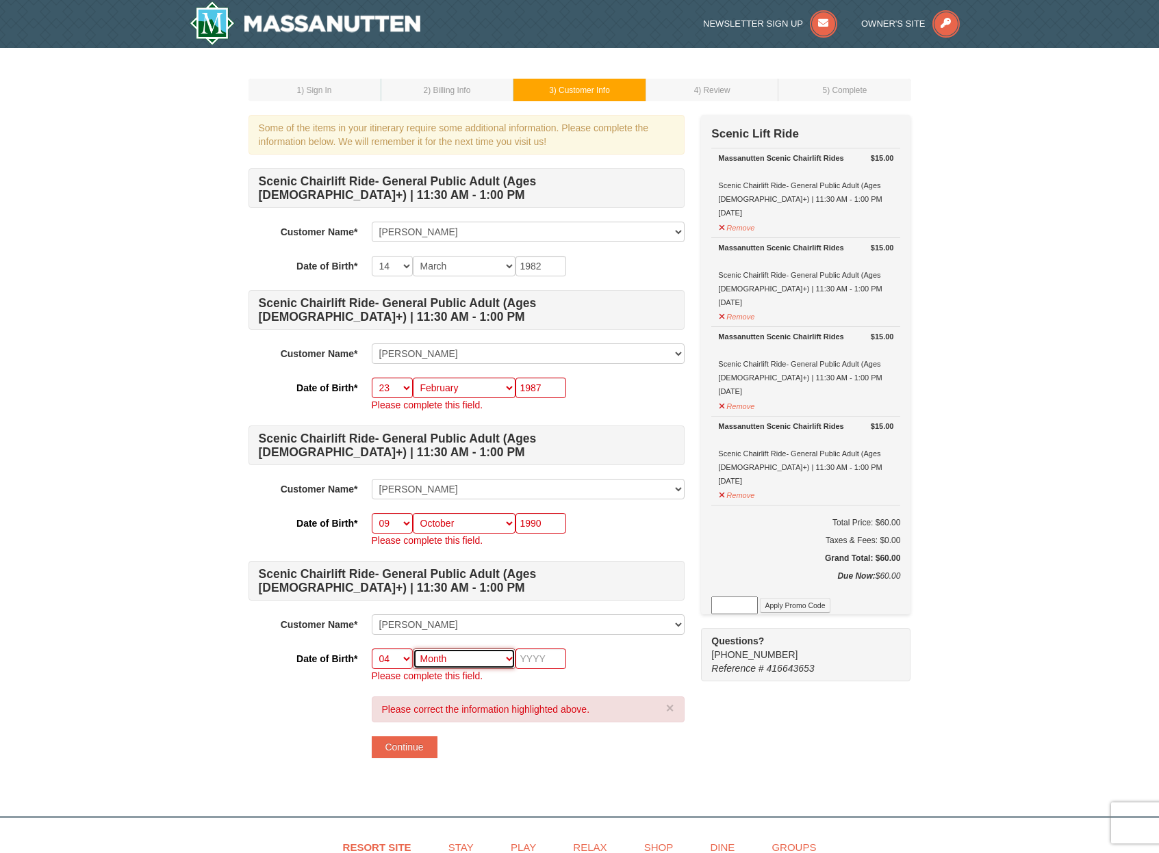
select select "05"
click at [538, 653] on input "text" at bounding box center [540, 659] width 51 height 21
type input "1991"
click at [409, 748] on button "Continue" at bounding box center [405, 747] width 66 height 22
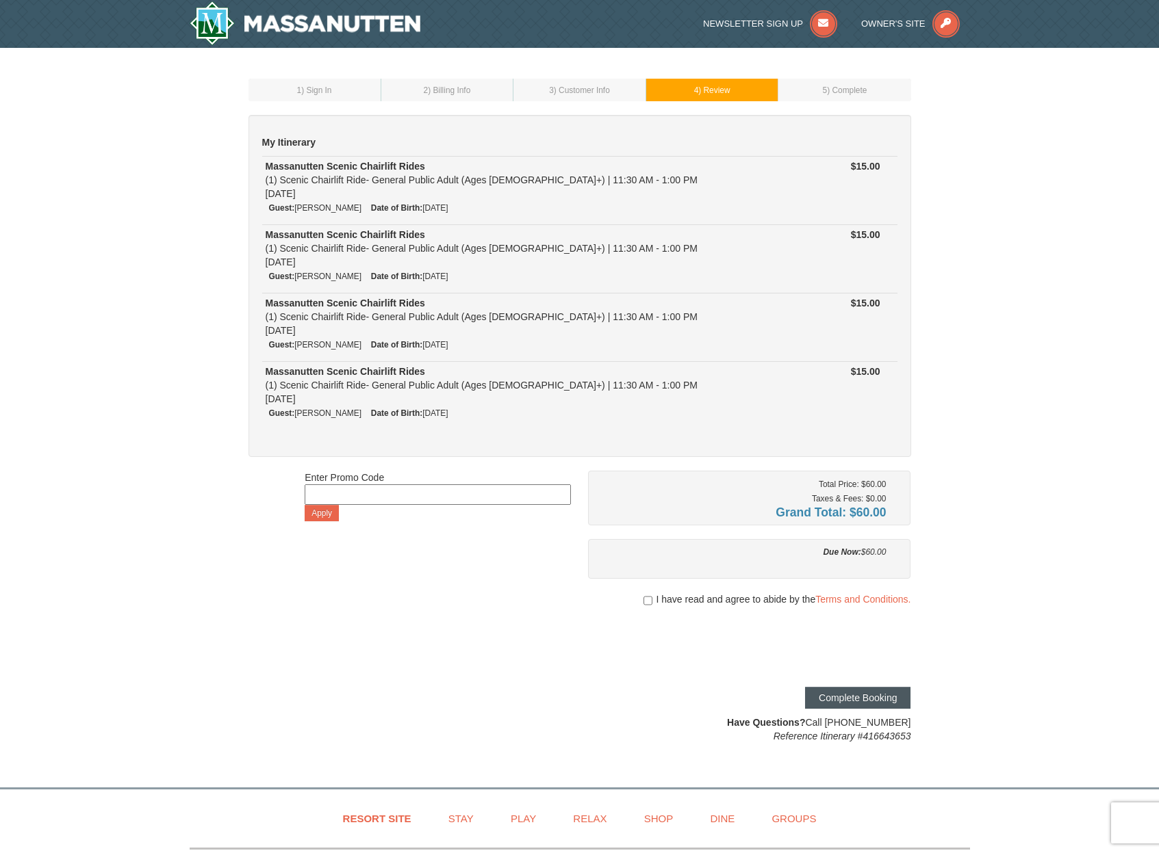
click at [888, 699] on button "Complete Booking" at bounding box center [857, 698] width 105 height 22
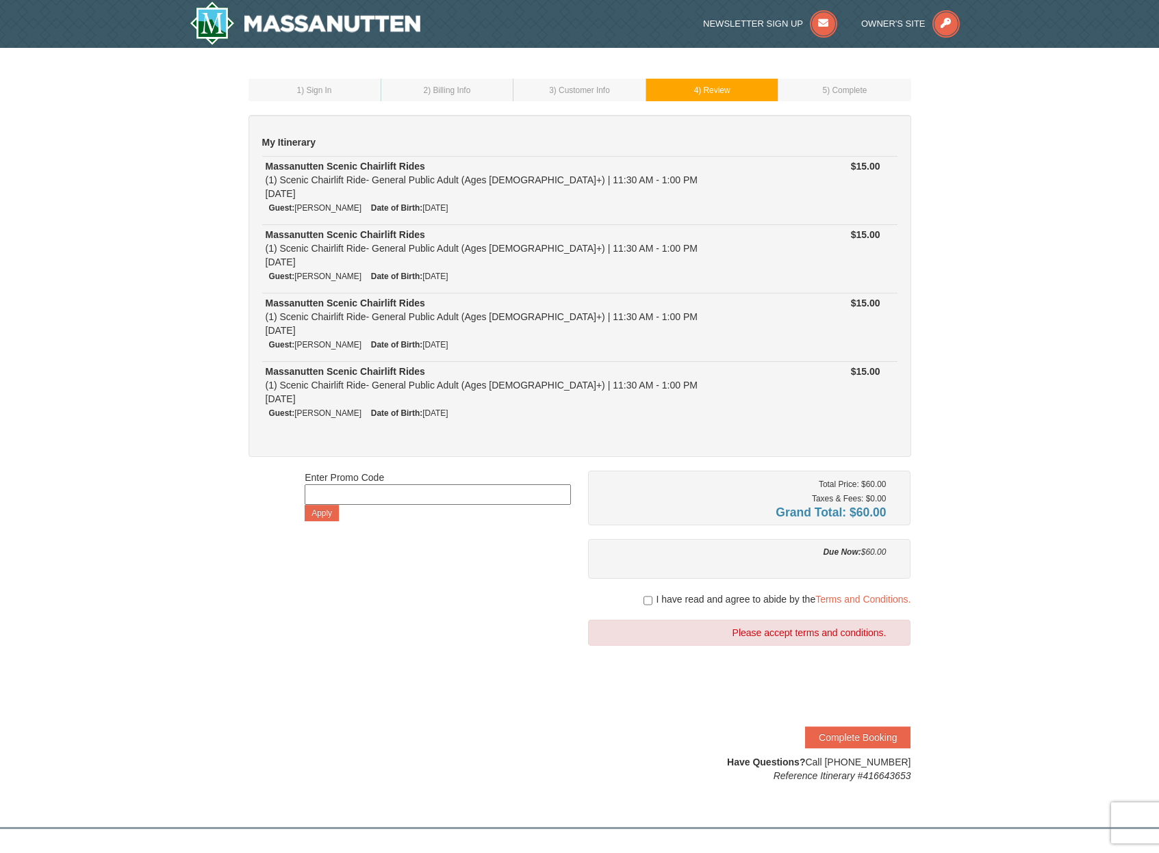
click at [648, 599] on input "checkbox" at bounding box center [647, 600] width 9 height 11
checkbox input "true"
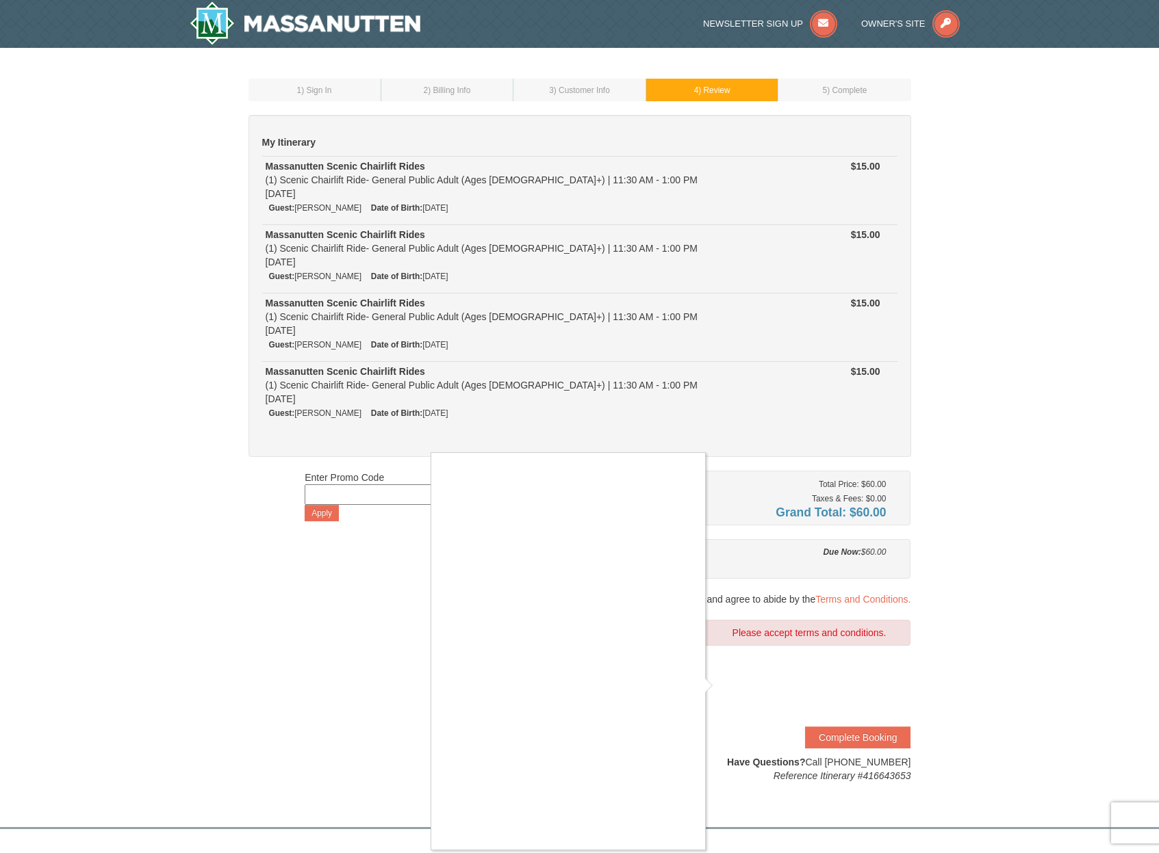
scroll to position [147, 0]
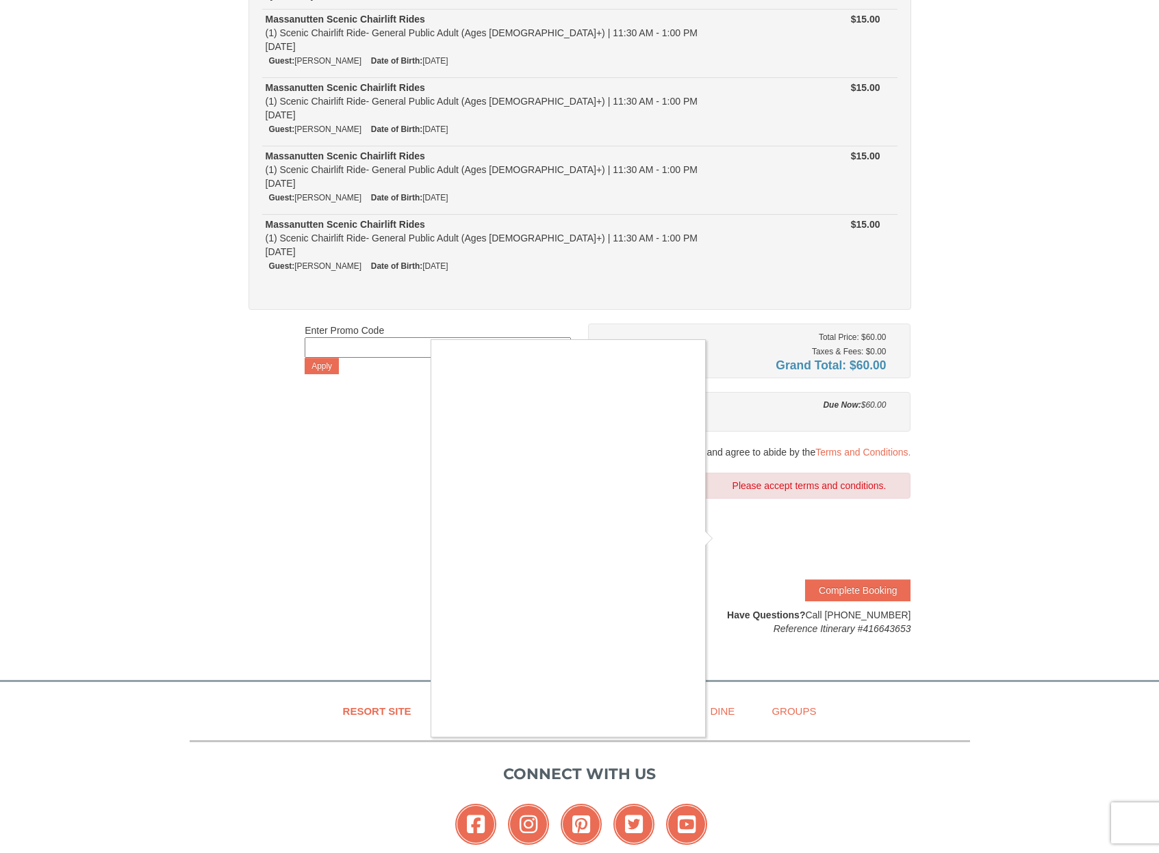
click at [840, 594] on div at bounding box center [579, 426] width 1159 height 853
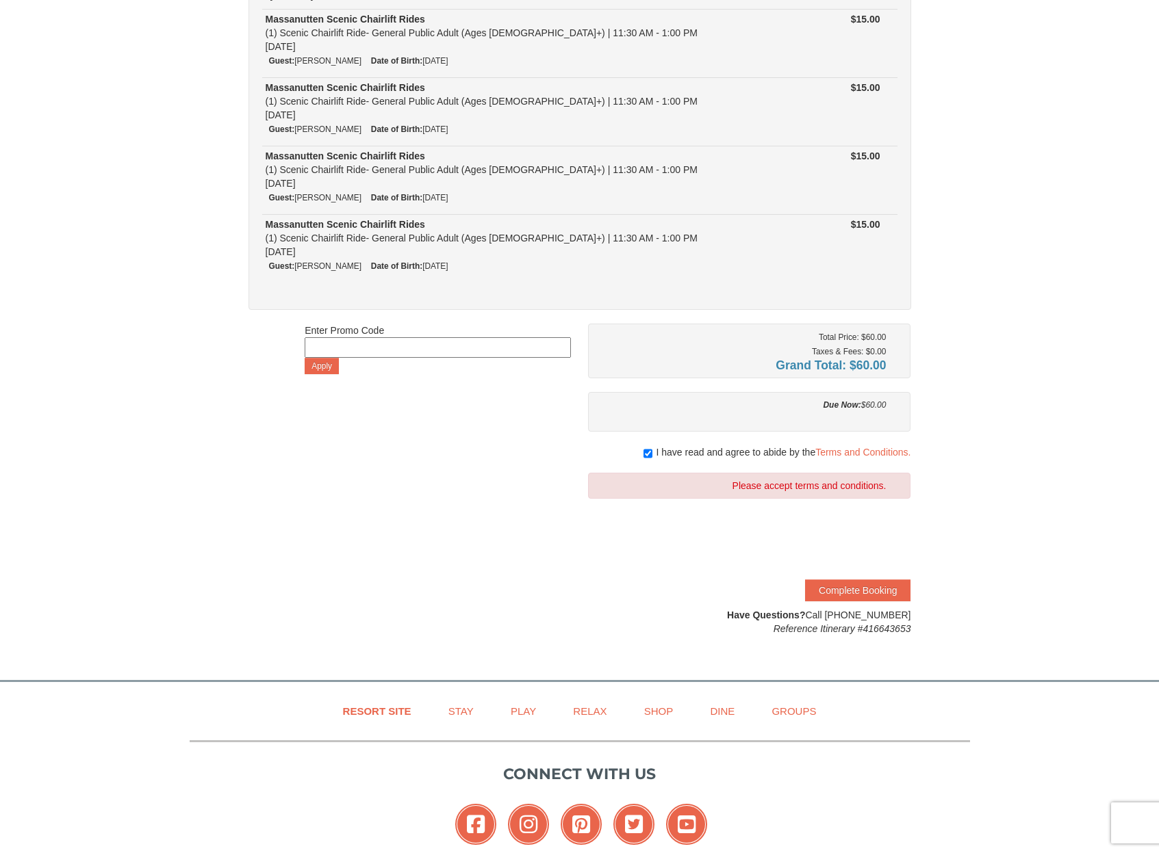
click at [840, 593] on button "Complete Booking" at bounding box center [857, 591] width 105 height 22
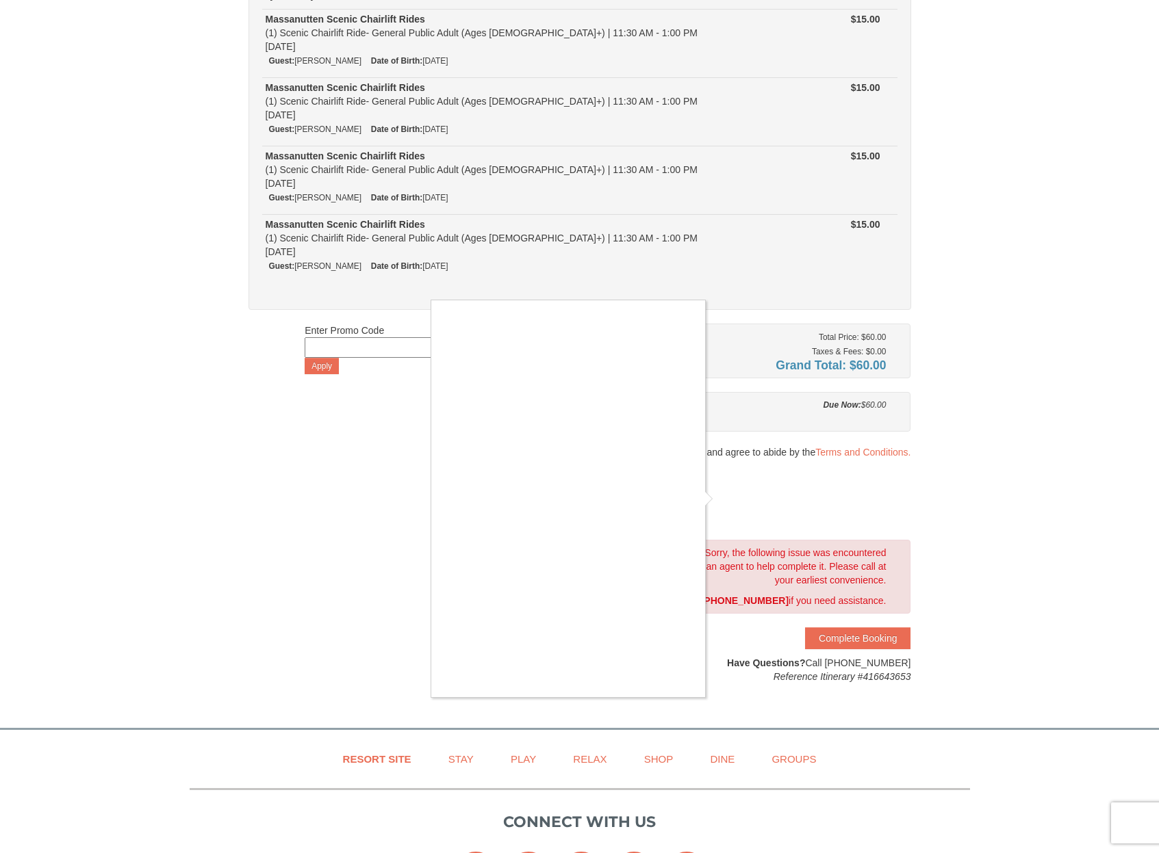
click at [765, 621] on div at bounding box center [579, 426] width 1159 height 853
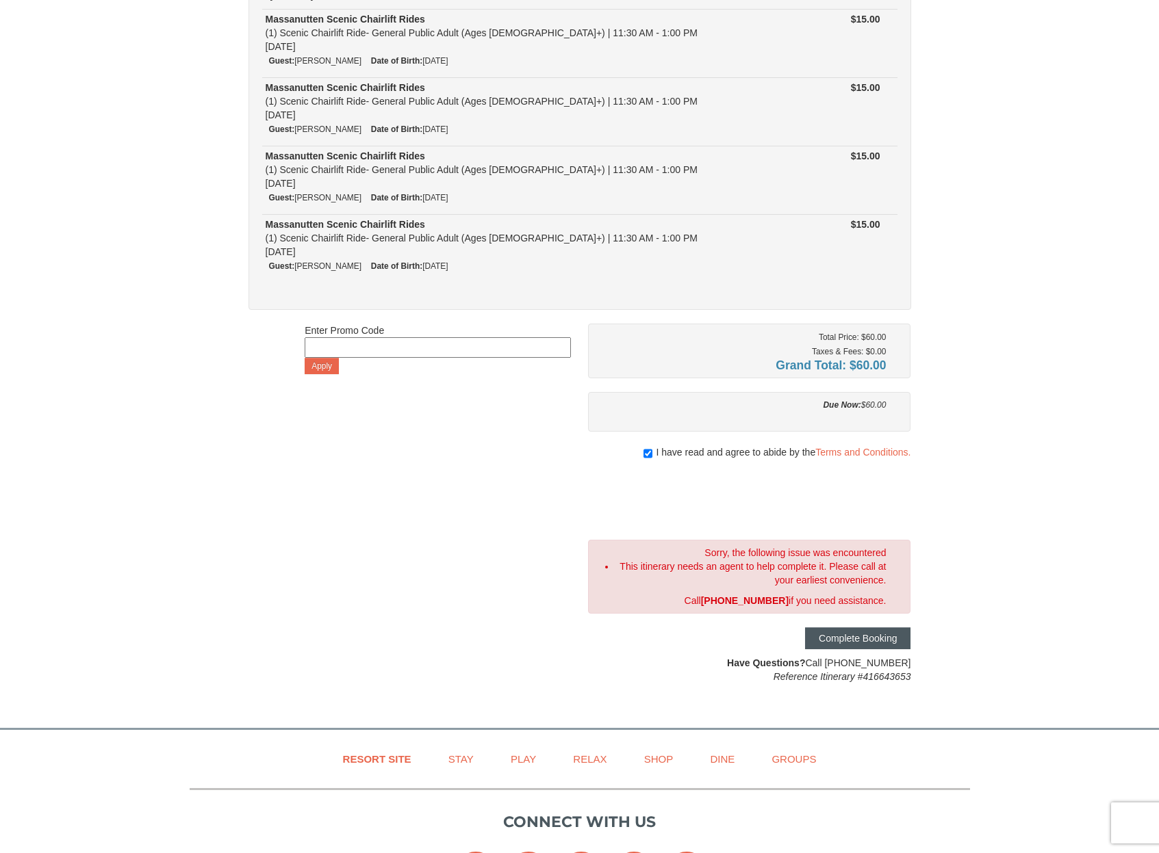
click at [853, 634] on button "Complete Booking" at bounding box center [857, 638] width 105 height 22
click at [830, 643] on button "Complete Booking" at bounding box center [857, 638] width 105 height 22
